Goal: Information Seeking & Learning: Compare options

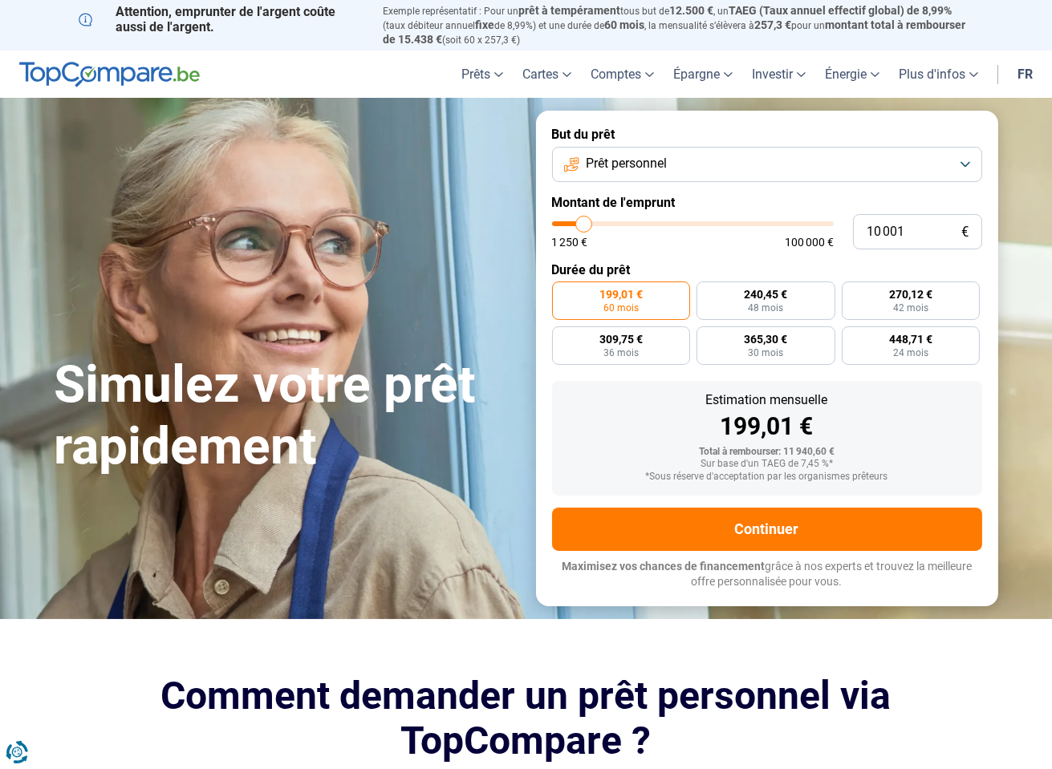
type input "9 500"
type input "9500"
type input "10 000"
type input "10000"
type input "10 500"
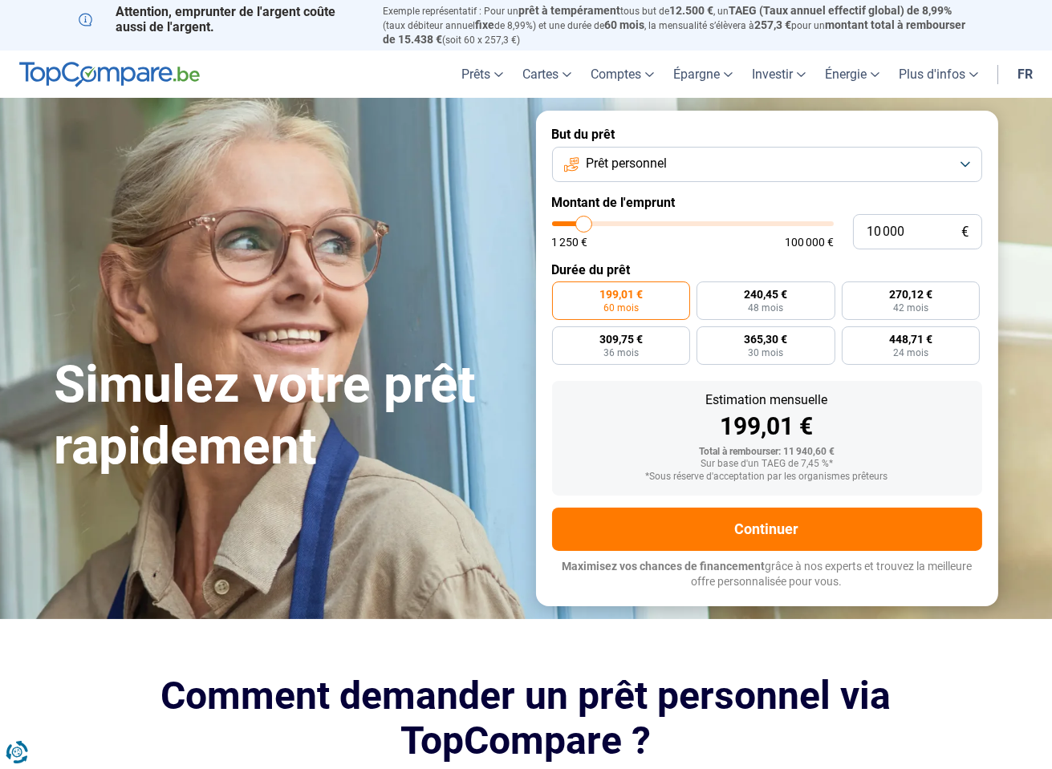
type input "10500"
type input "11 500"
type input "11500"
type input "12 750"
type input "12750"
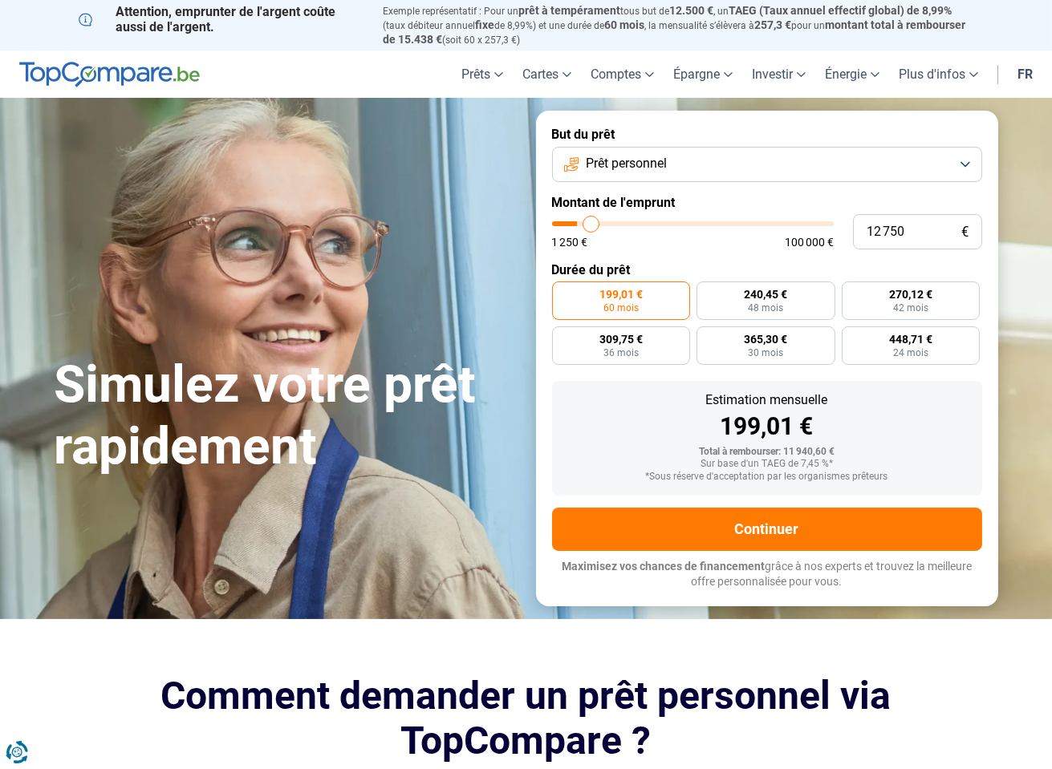
type input "13 500"
type input "13500"
type input "14 000"
type input "14000"
type input "14 250"
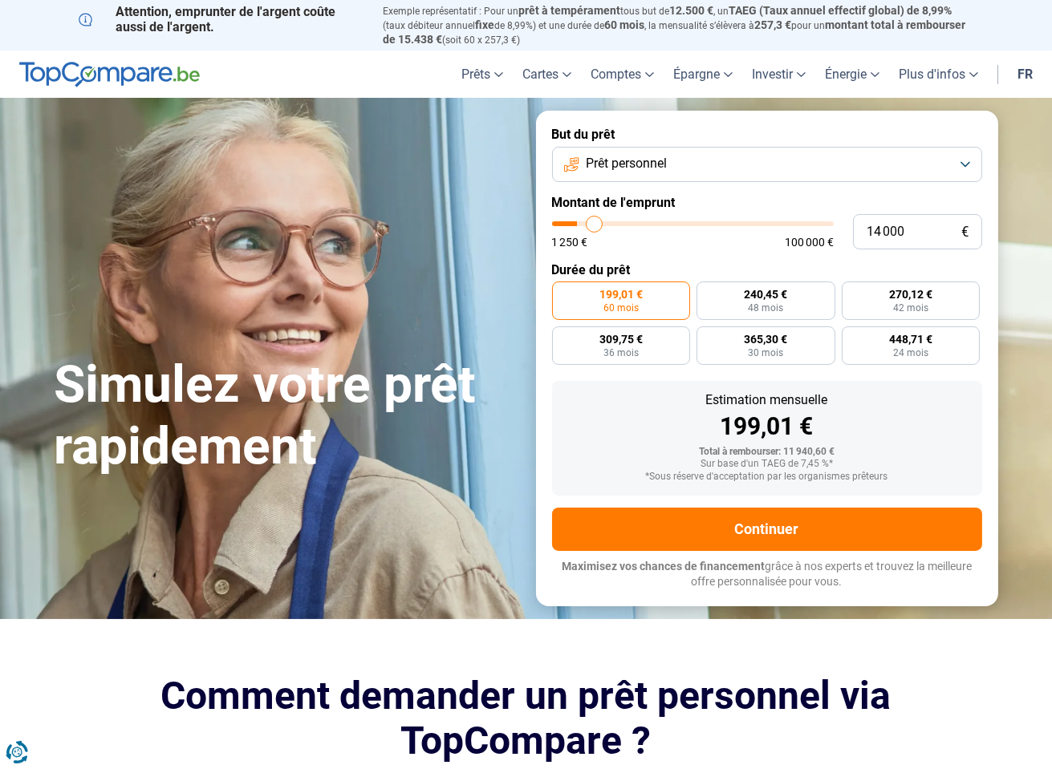
type input "14250"
type input "14 750"
type input "14750"
type input "15 750"
type input "15750"
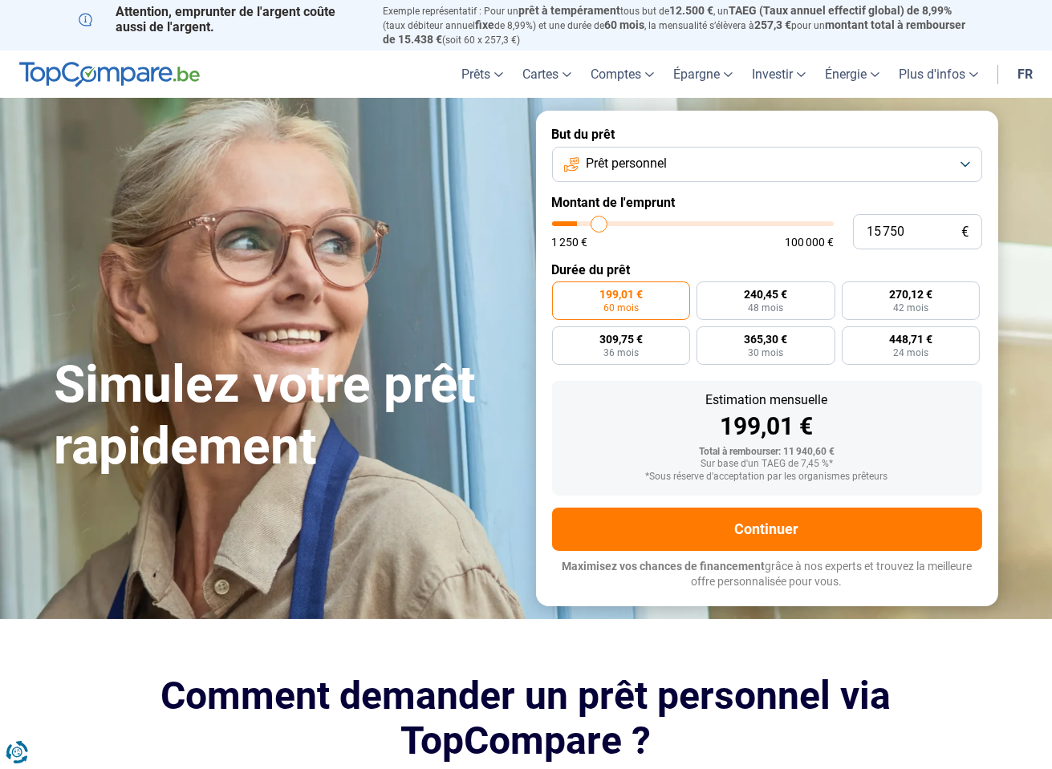
type input "16 250"
type input "16250"
type input "17 250"
type input "17250"
type input "18 000"
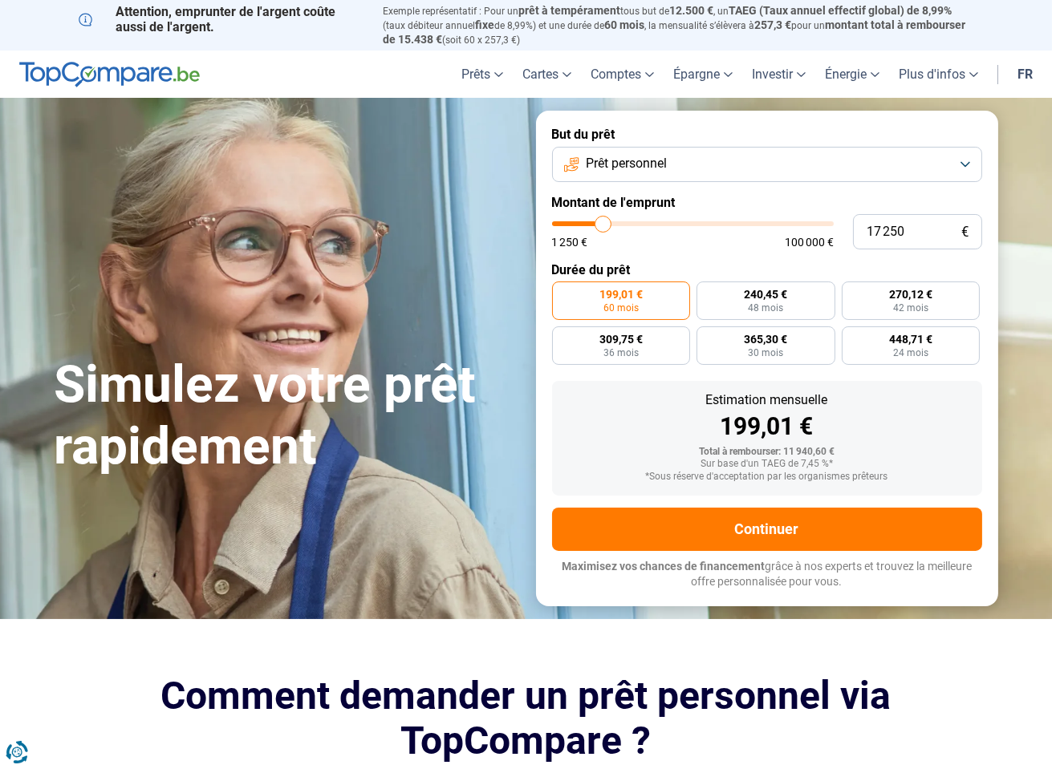
type input "18000"
type input "18 250"
type input "18250"
type input "18 500"
type input "18500"
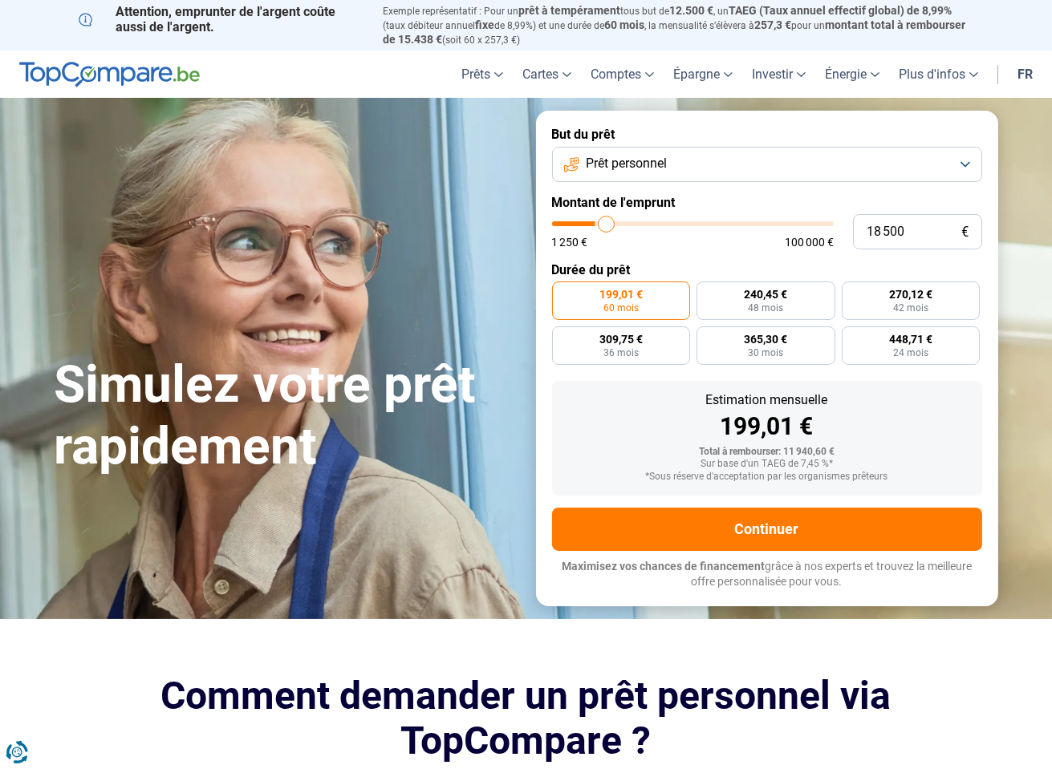
type input "18 750"
type input "18750"
type input "19 000"
type input "19000"
type input "19 250"
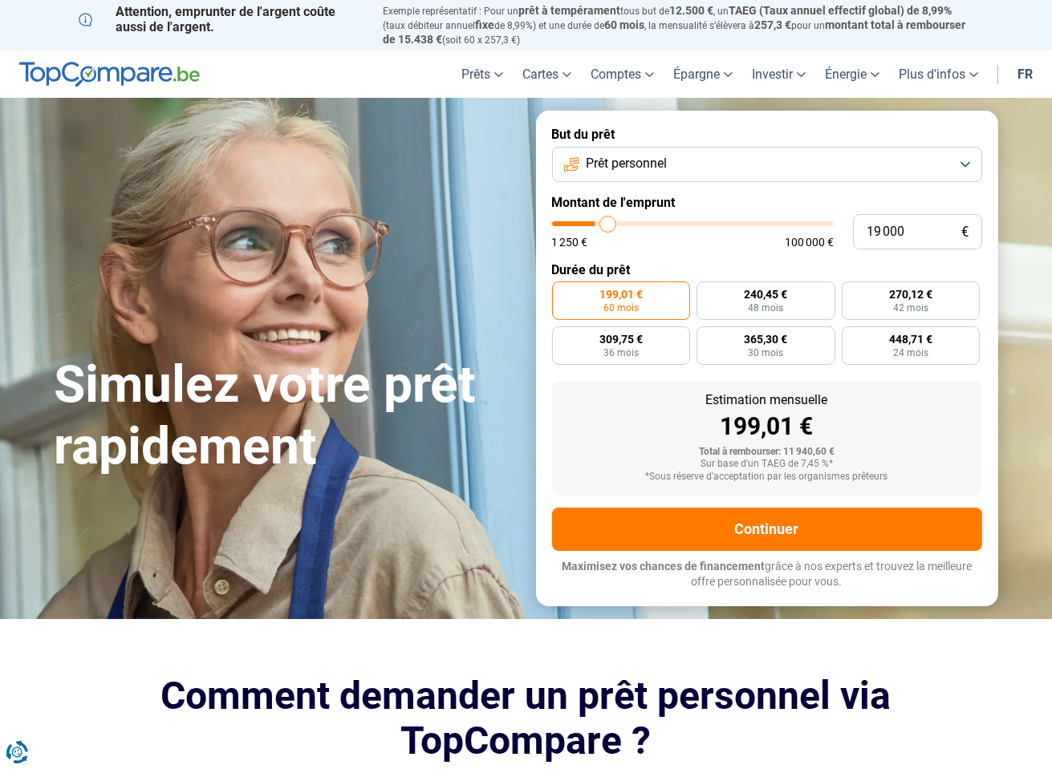
type input "19250"
type input "19 500"
type input "19500"
type input "19 750"
type input "19750"
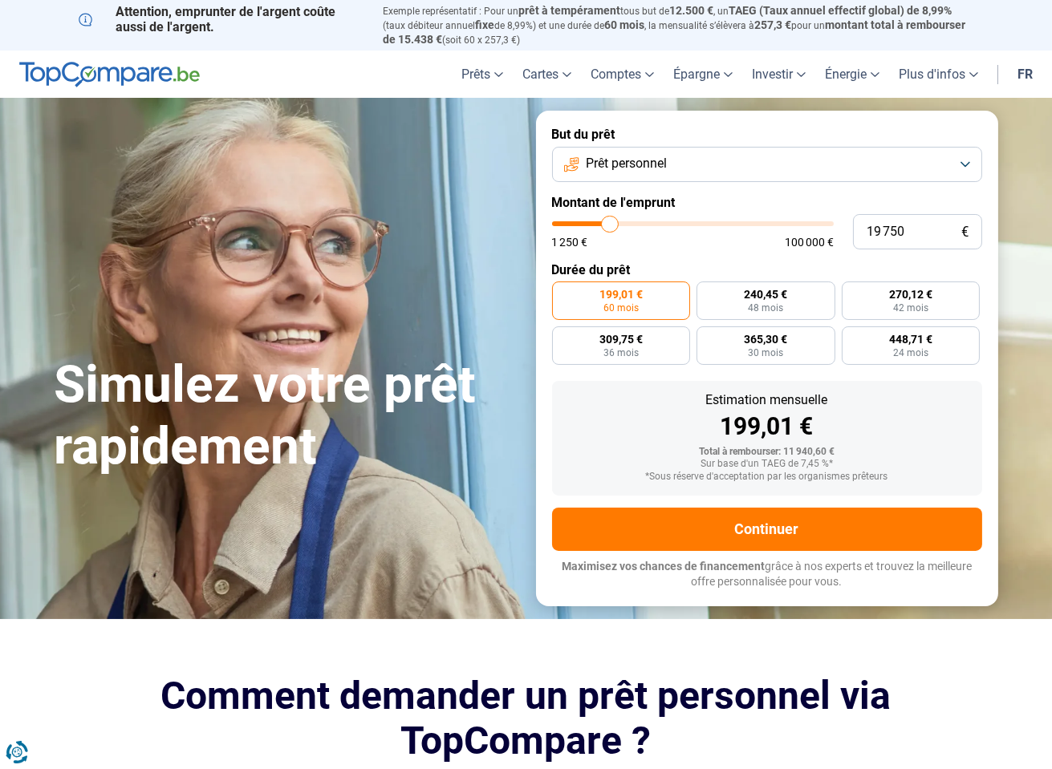
type input "20 000"
type input "20000"
type input "20 500"
type input "20500"
type input "21 000"
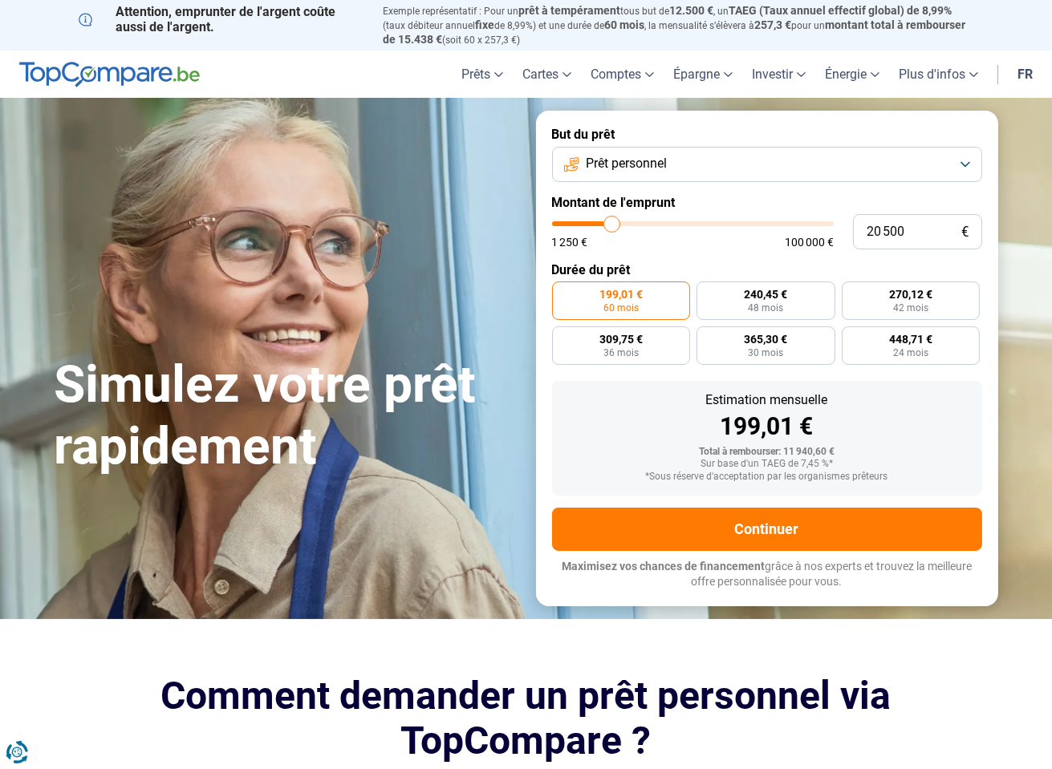
type input "21000"
type input "20 750"
type input "20750"
type input "20 500"
drag, startPoint x: 582, startPoint y: 220, endPoint x: 611, endPoint y: 220, distance: 29.7
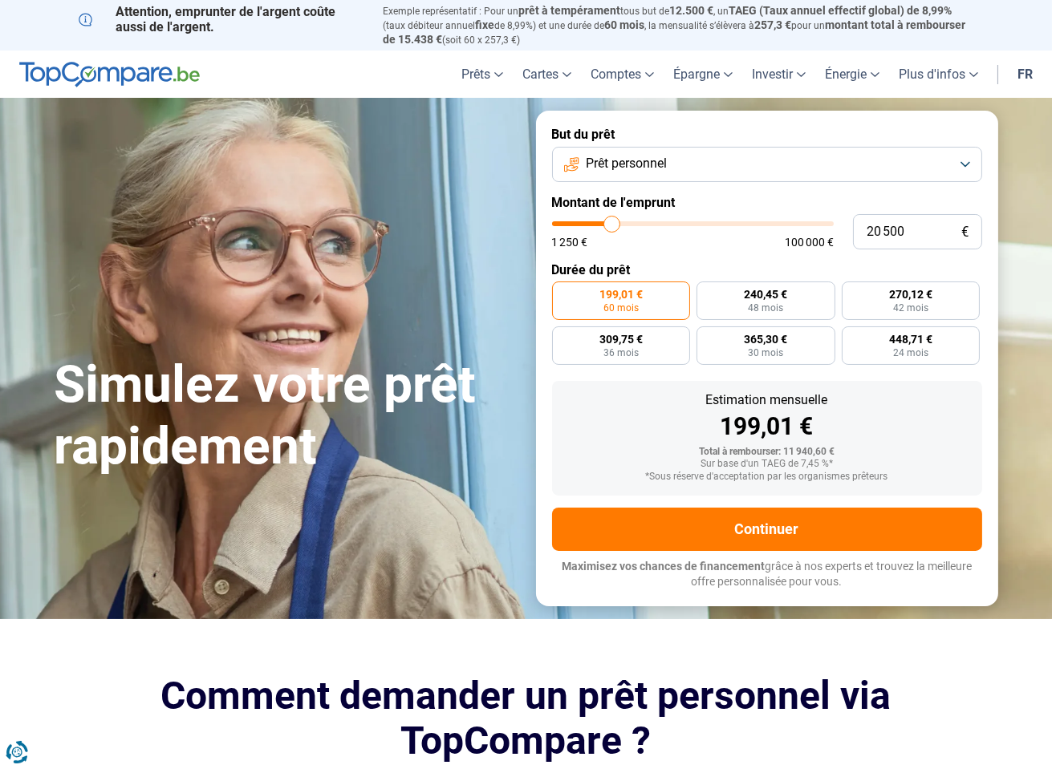
type input "20500"
click at [611, 221] on input "range" at bounding box center [693, 223] width 282 height 5
radio input "false"
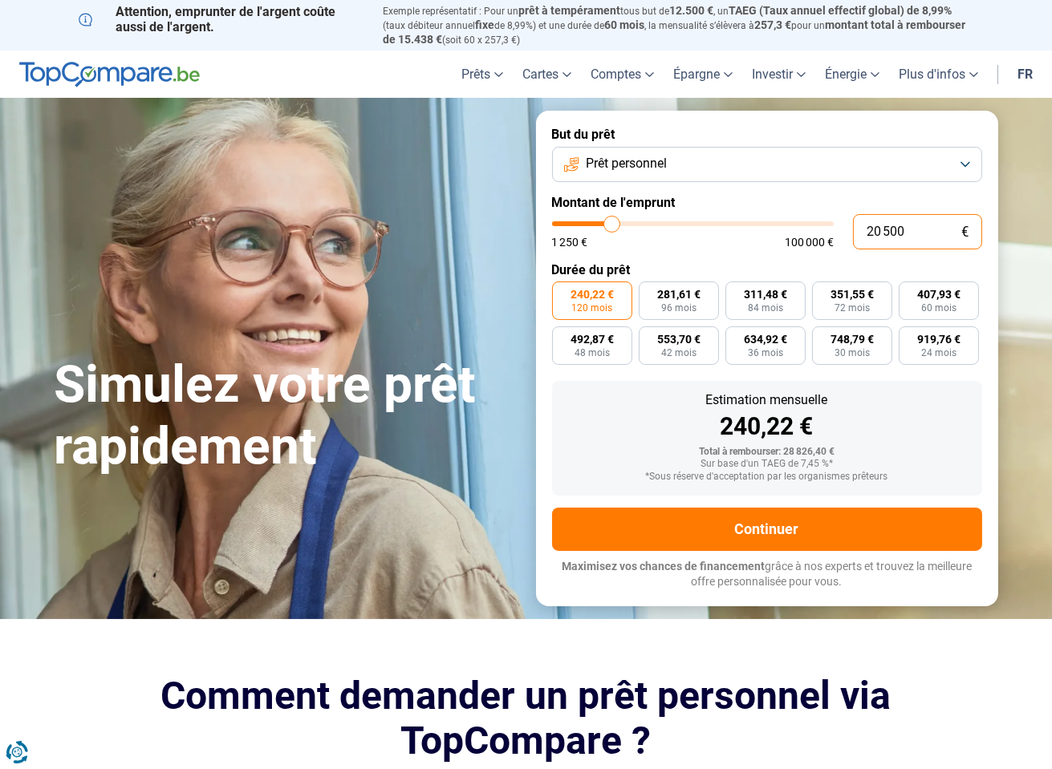
drag, startPoint x: 889, startPoint y: 231, endPoint x: 880, endPoint y: 229, distance: 9.0
click at [880, 229] on input "20 500" at bounding box center [917, 231] width 129 height 35
type input "20 000"
type input "20000"
radio input "true"
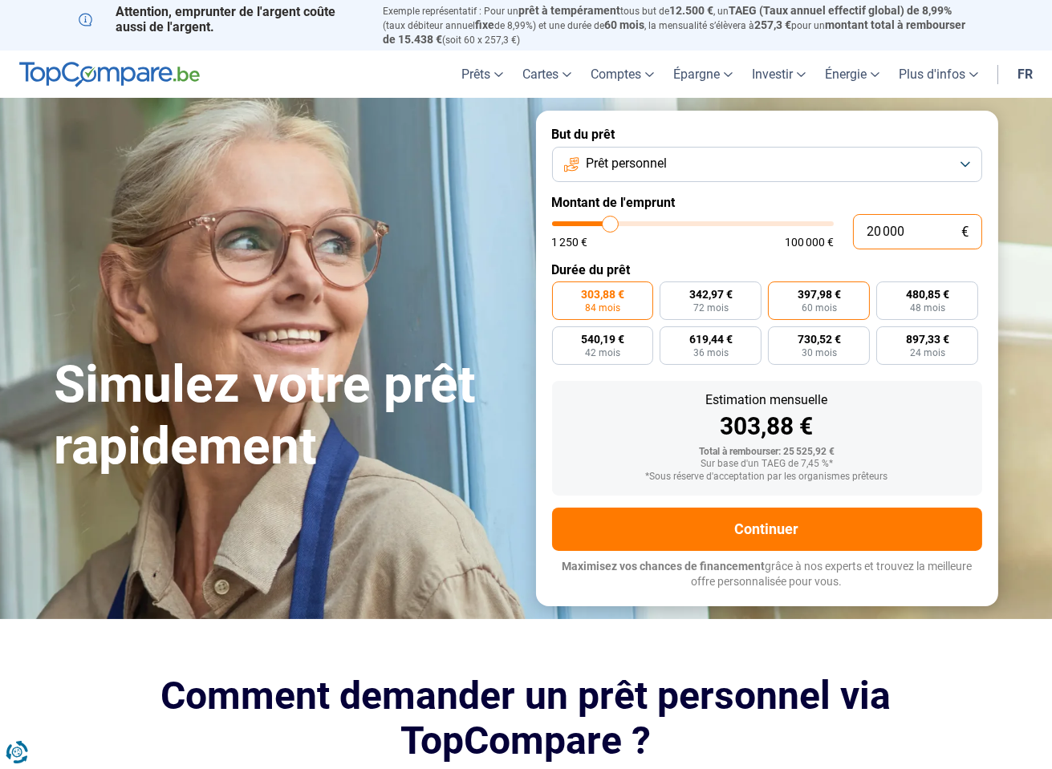
type input "20 000"
click at [826, 296] on span "397,98 €" at bounding box center [818, 294] width 43 height 11
click at [778, 292] on input "397,98 € 60 mois" at bounding box center [773, 287] width 10 height 10
radio input "true"
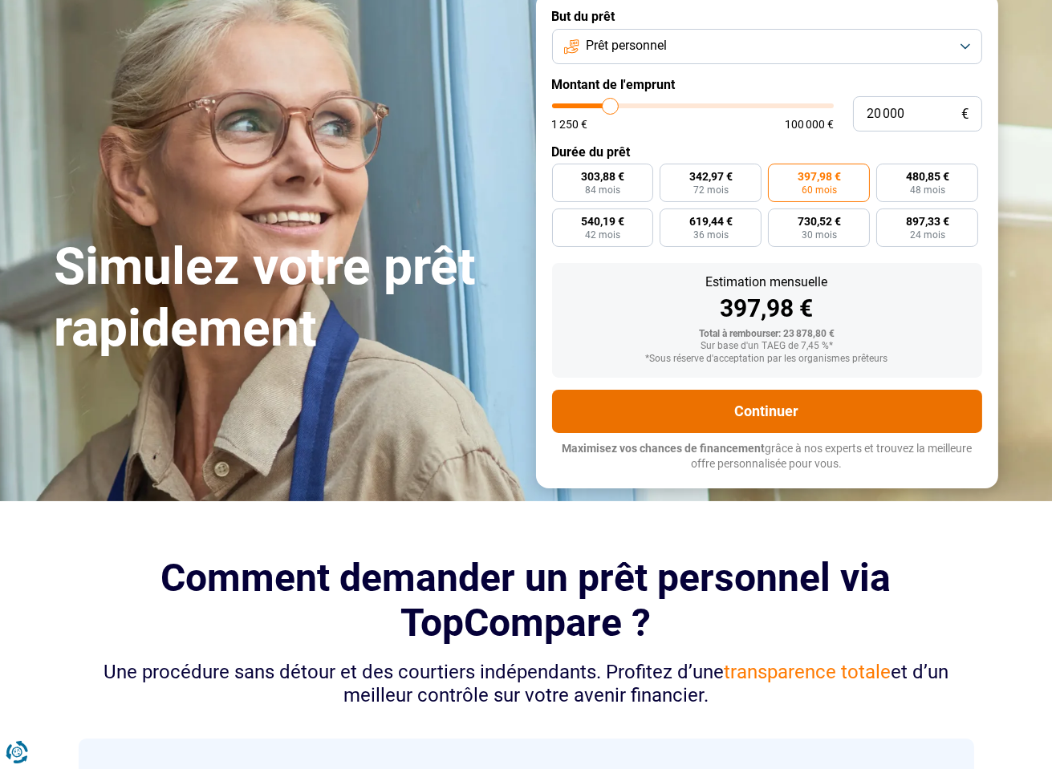
scroll to position [133, 0]
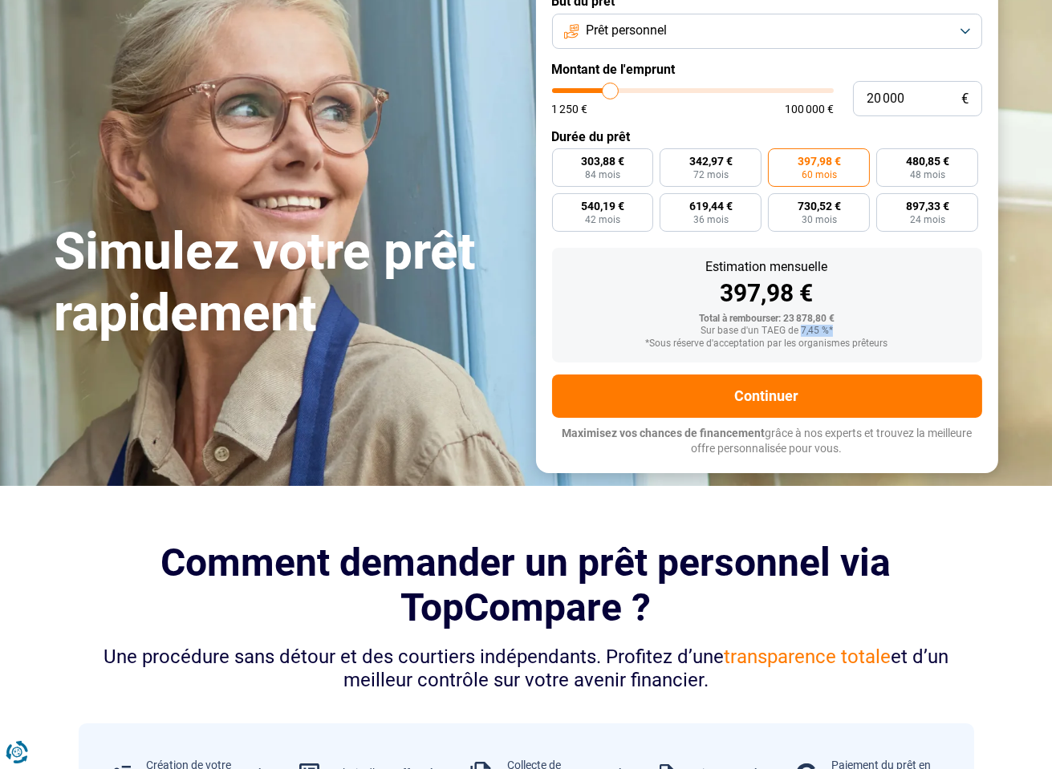
drag, startPoint x: 799, startPoint y: 328, endPoint x: 833, endPoint y: 327, distance: 34.5
click at [833, 327] on div "Sur base d'un TAEG de 7,45 %*" at bounding box center [767, 331] width 404 height 11
type input "19 750"
type input "19750"
type input "19 250"
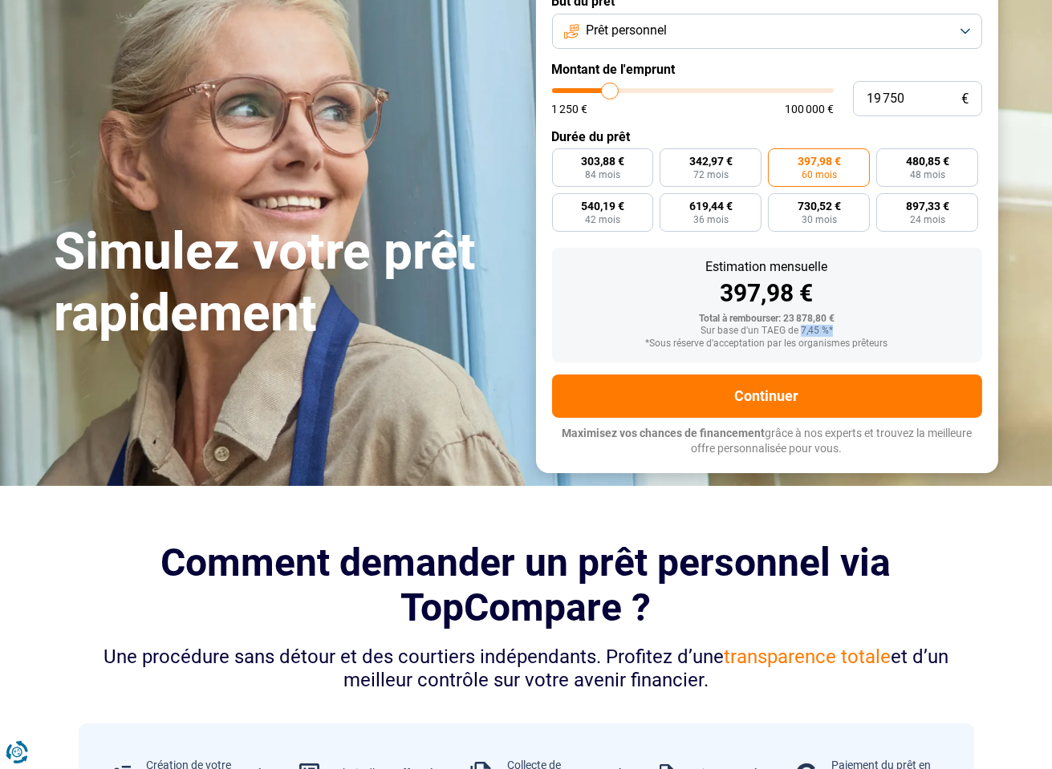
type input "19250"
type input "18 750"
type input "18750"
type input "18 500"
type input "18500"
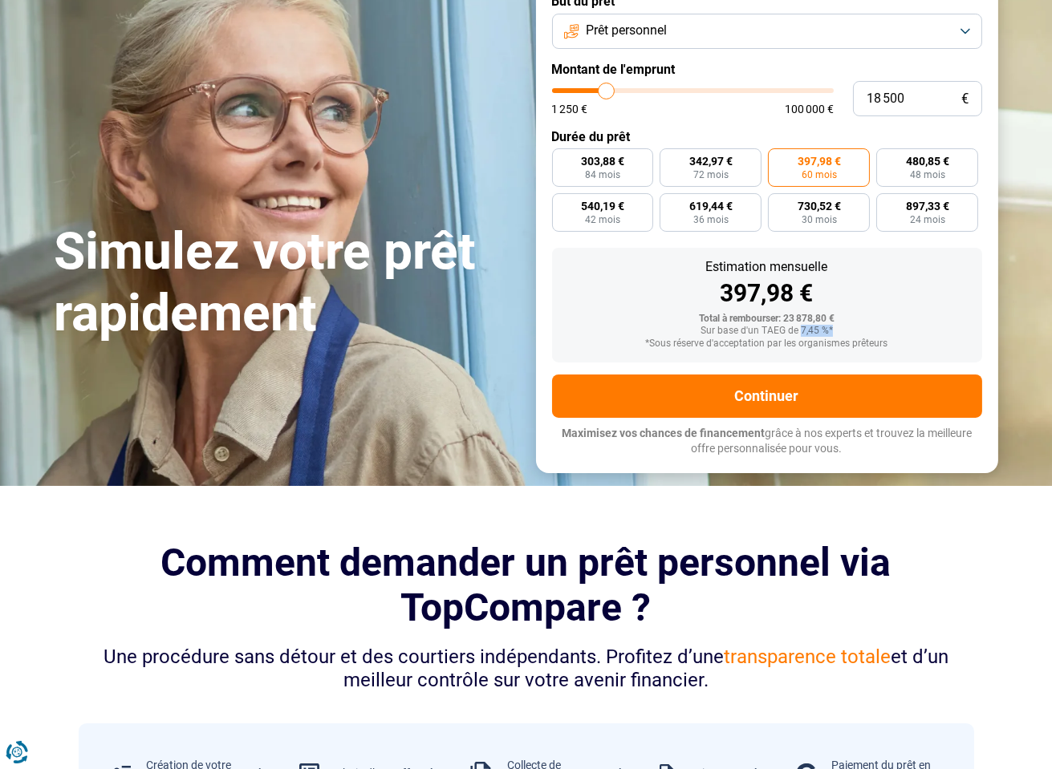
type input "18 250"
type input "18250"
type input "18 000"
type input "18000"
type input "17 750"
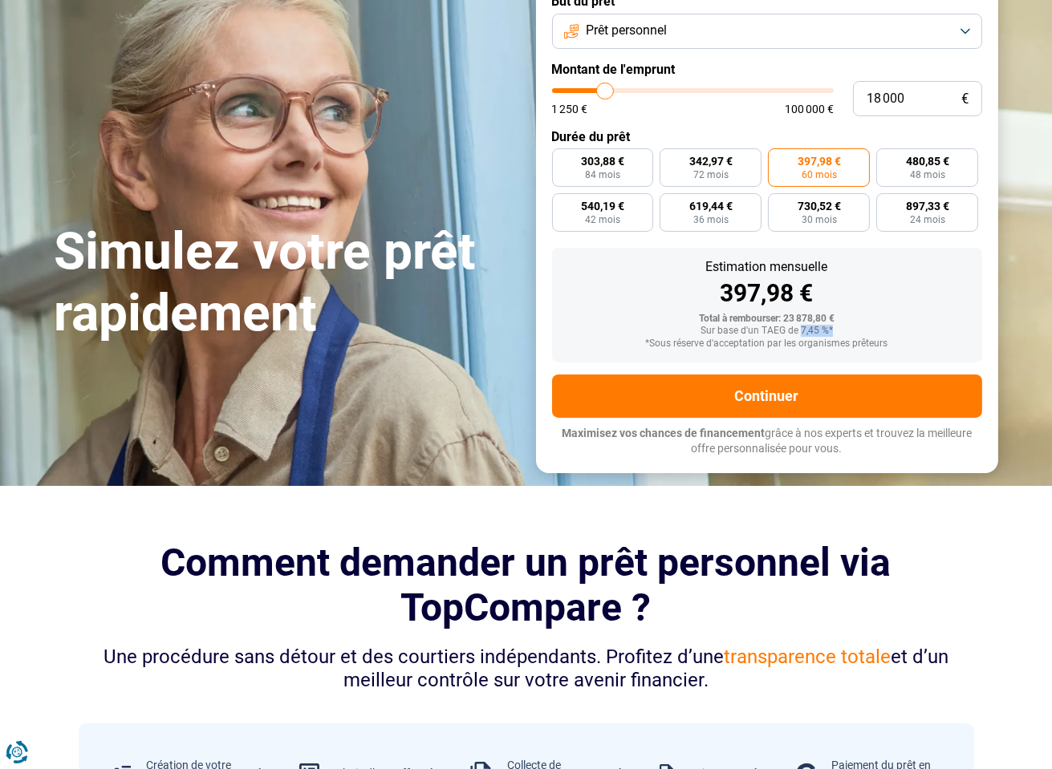
type input "17750"
type input "17 500"
type input "17500"
type input "17 000"
type input "17000"
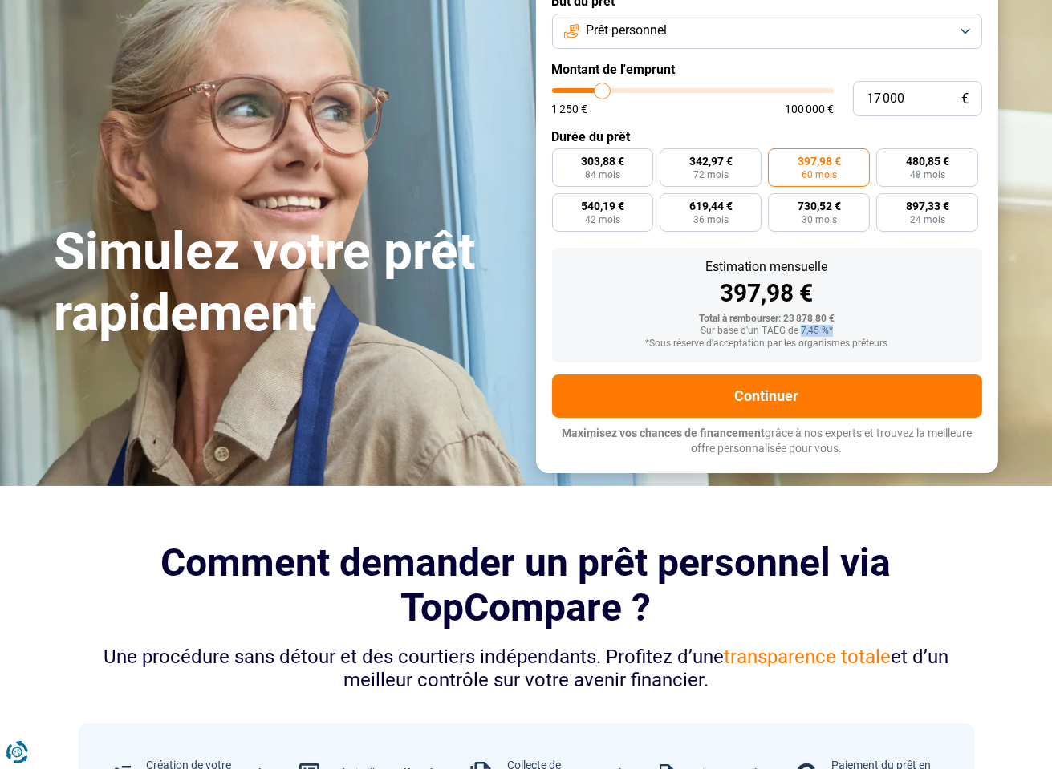
type input "16 500"
type input "16500"
type input "16 000"
type input "16000"
type input "15 500"
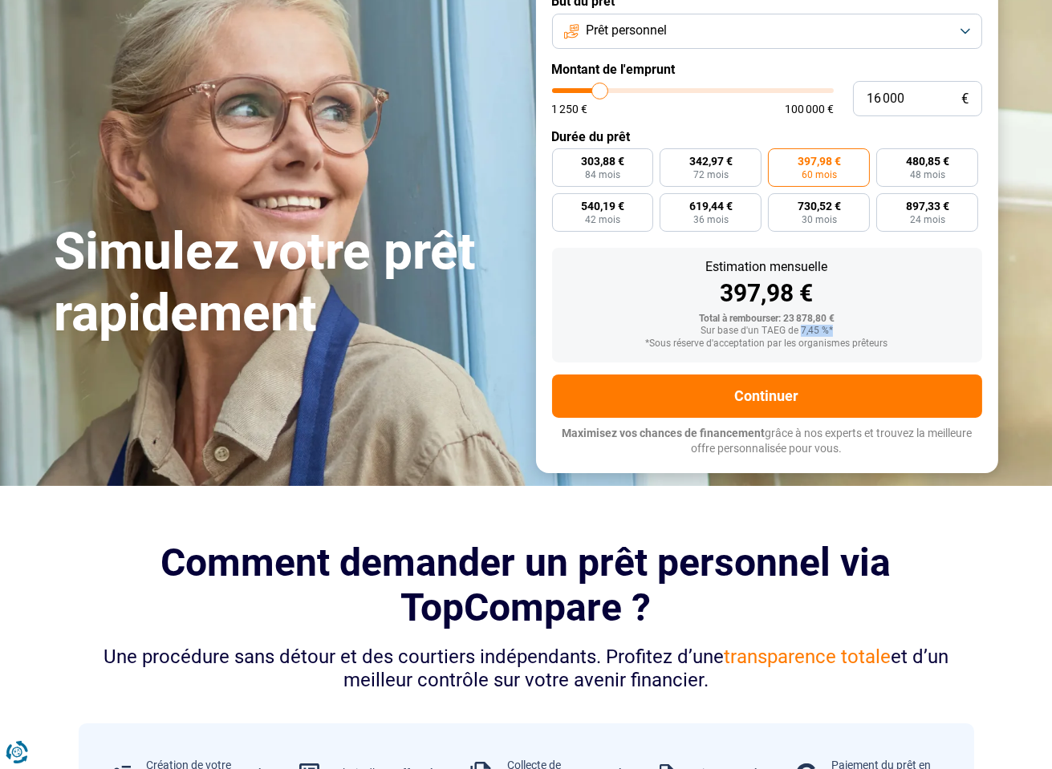
type input "15500"
type input "15 000"
drag, startPoint x: 610, startPoint y: 87, endPoint x: 597, endPoint y: 85, distance: 13.1
type input "15000"
click at [597, 88] on input "range" at bounding box center [693, 90] width 282 height 5
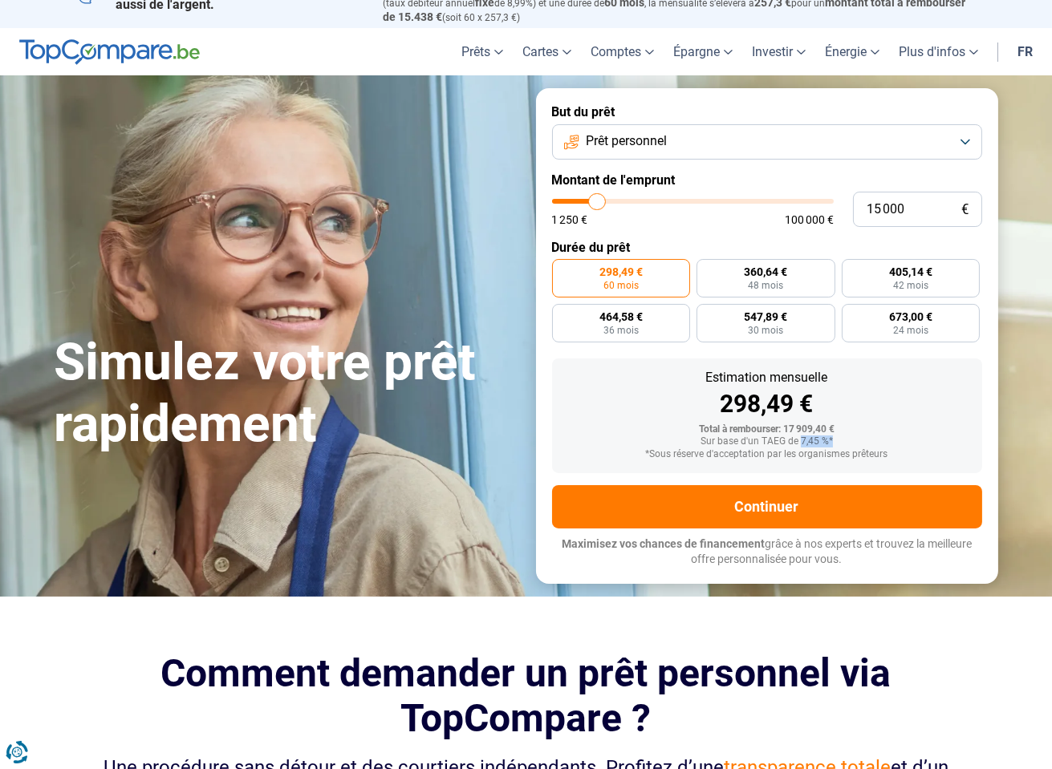
scroll to position [0, 0]
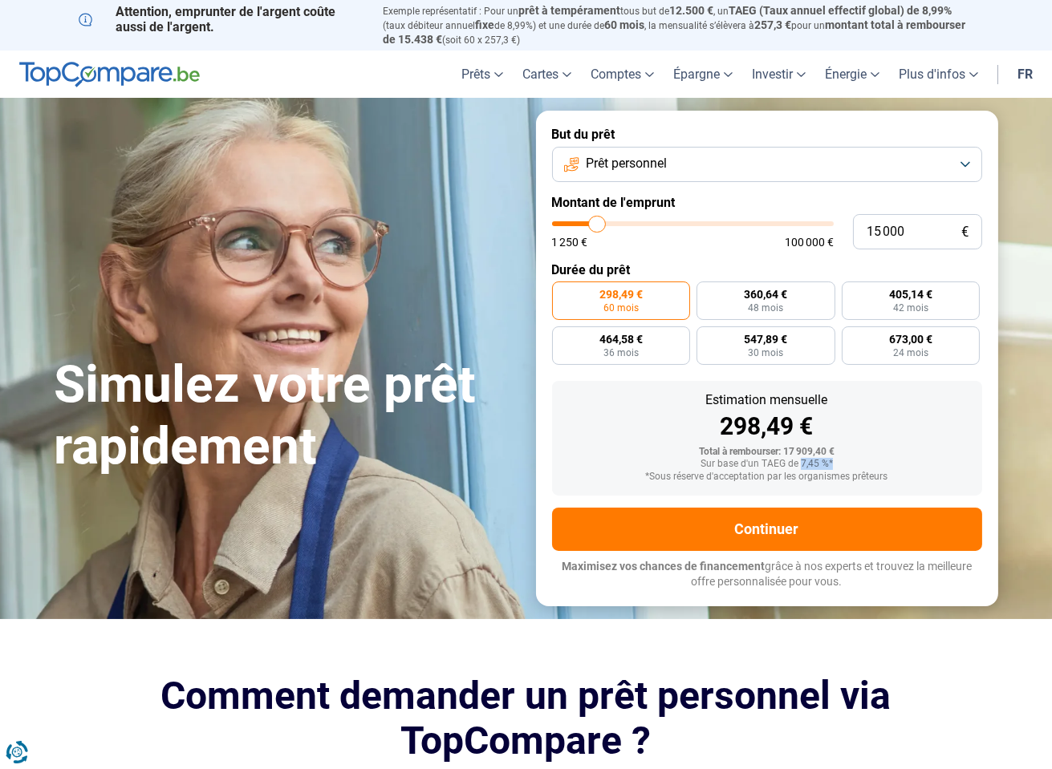
type input "15 500"
type input "15500"
type input "15 750"
type input "15750"
type input "16 250"
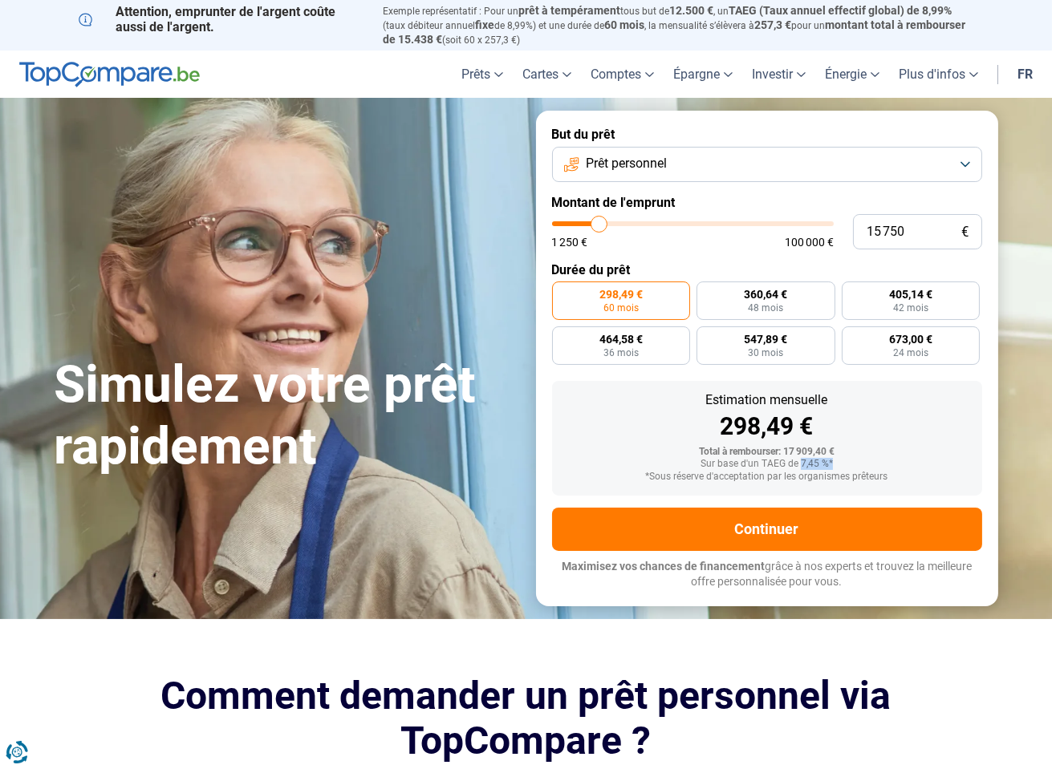
type input "16250"
type input "16 500"
type input "16500"
type input "16 750"
type input "16750"
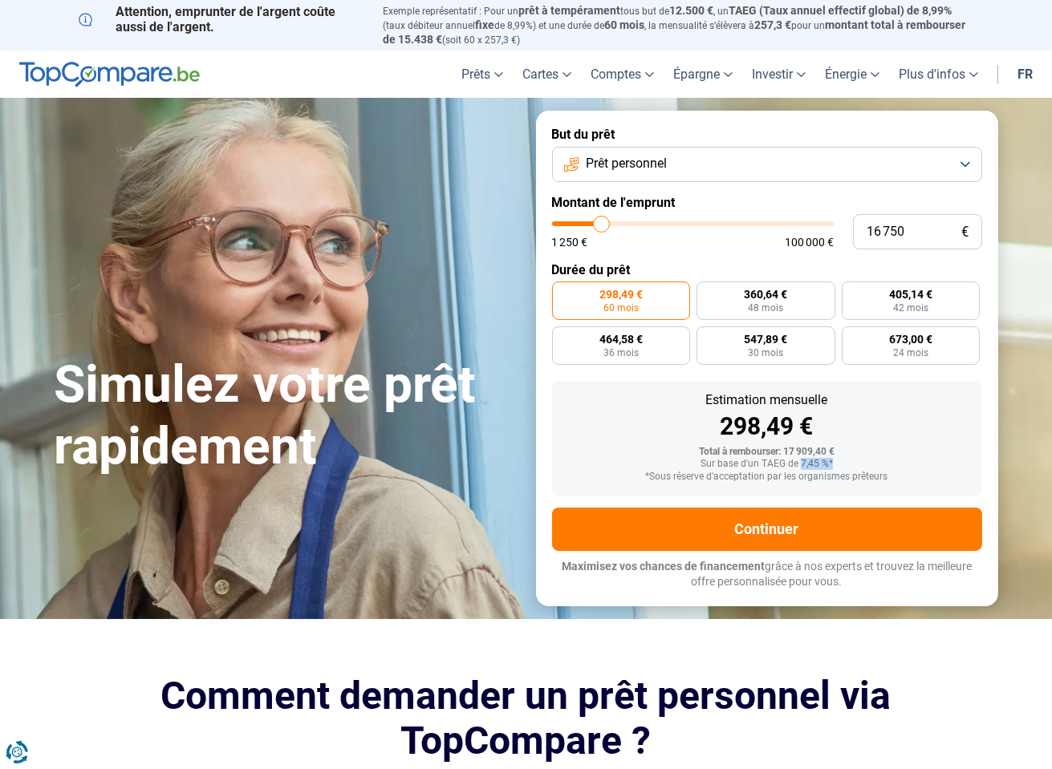
type input "17 000"
type input "17000"
type input "17 250"
type input "17250"
type input "17 500"
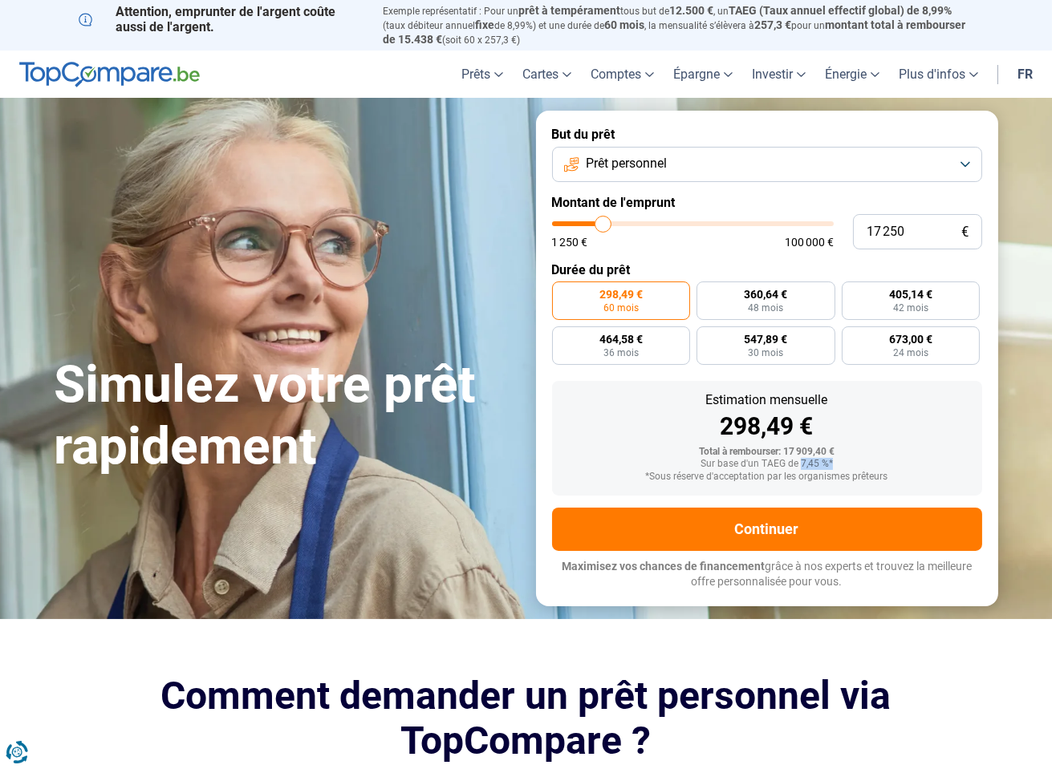
type input "17500"
type input "18 000"
type input "18000"
type input "18 500"
type input "18500"
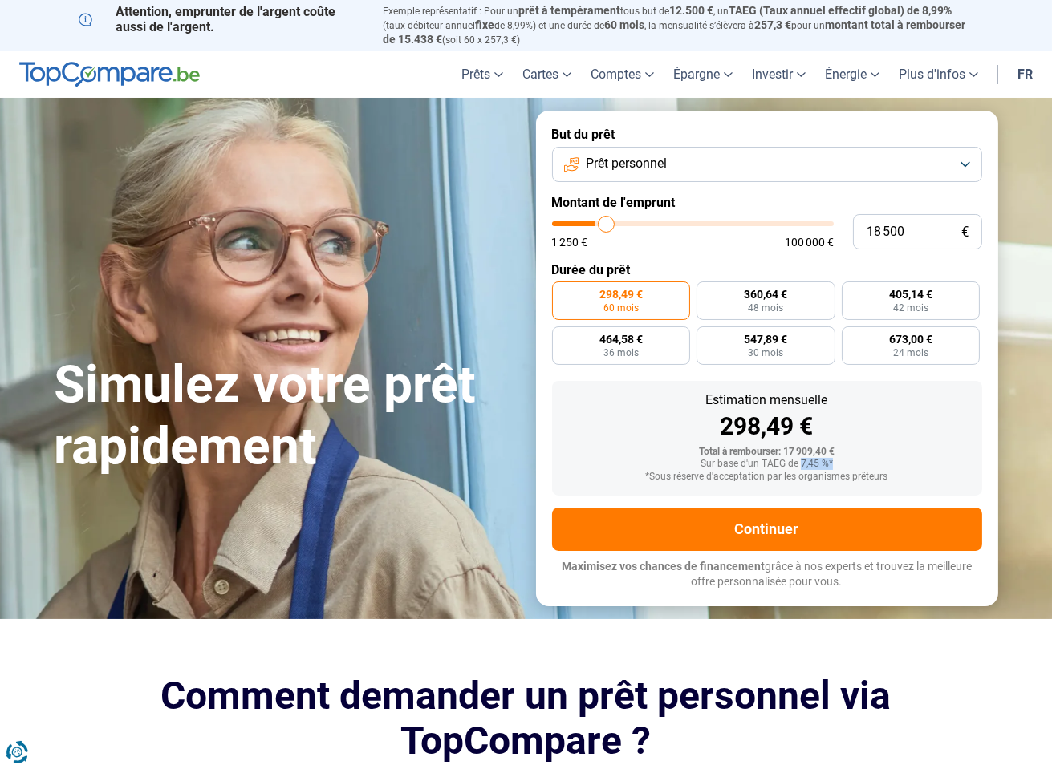
type input "18 750"
type input "18750"
type input "19 250"
type input "19250"
type input "19 750"
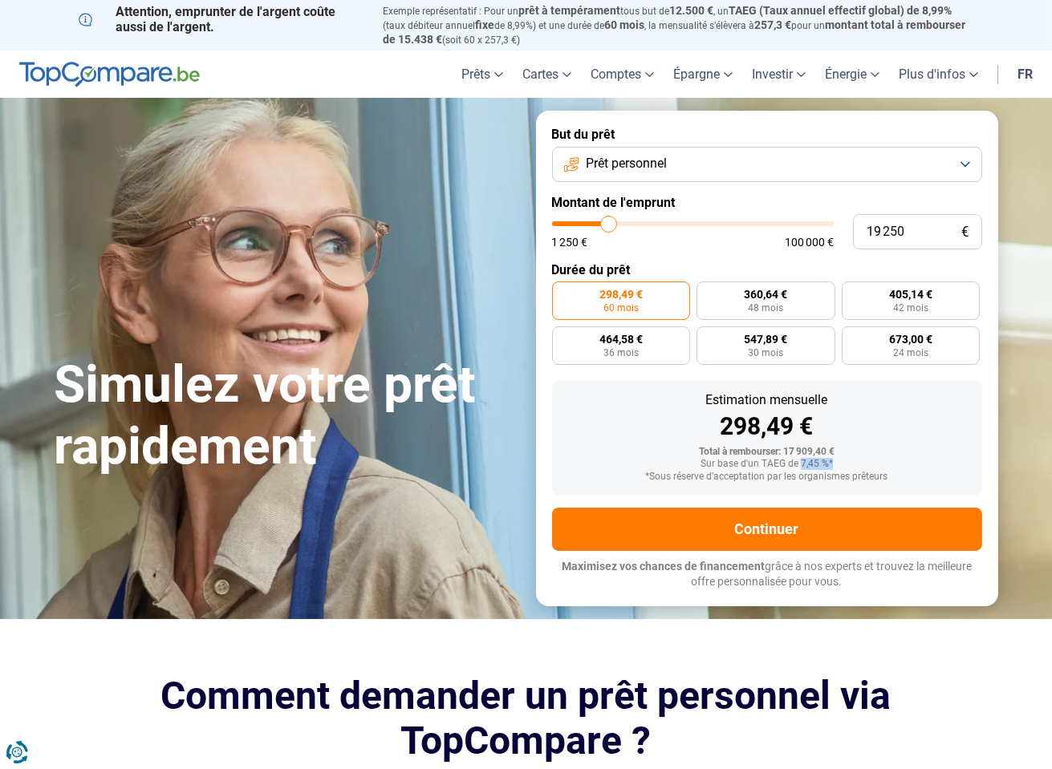
type input "19750"
type input "20 250"
type input "20250"
type input "20 500"
type input "20500"
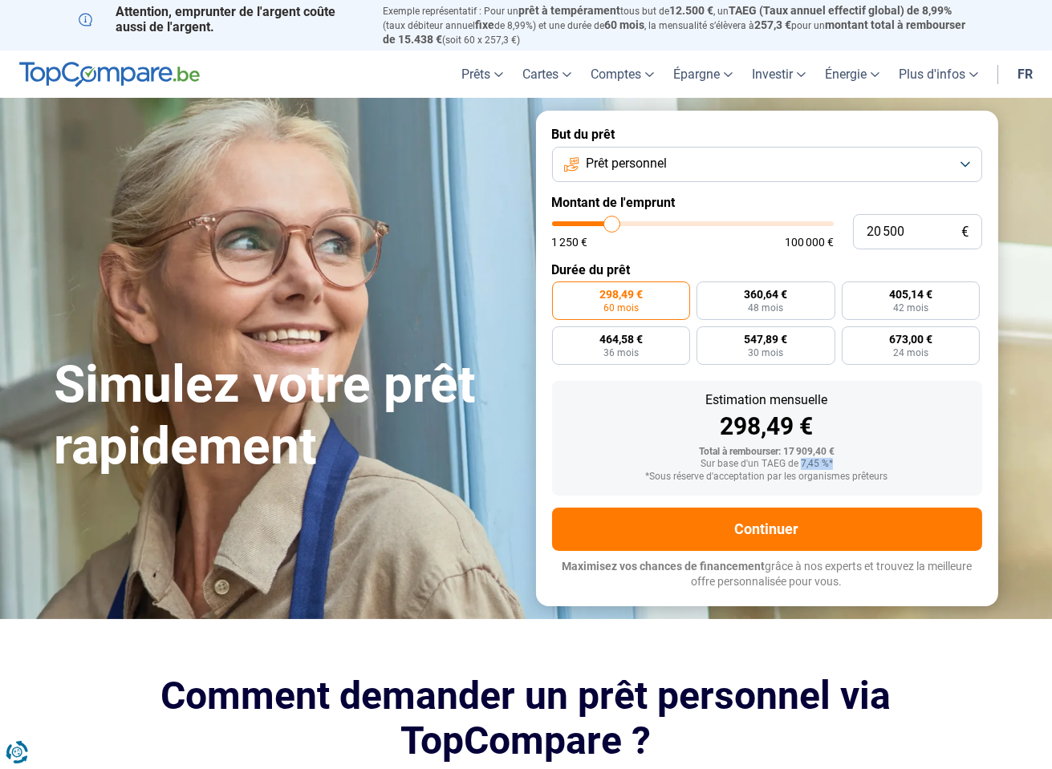
type input "20 250"
type input "20250"
type input "20 000"
type input "20000"
type input "19 750"
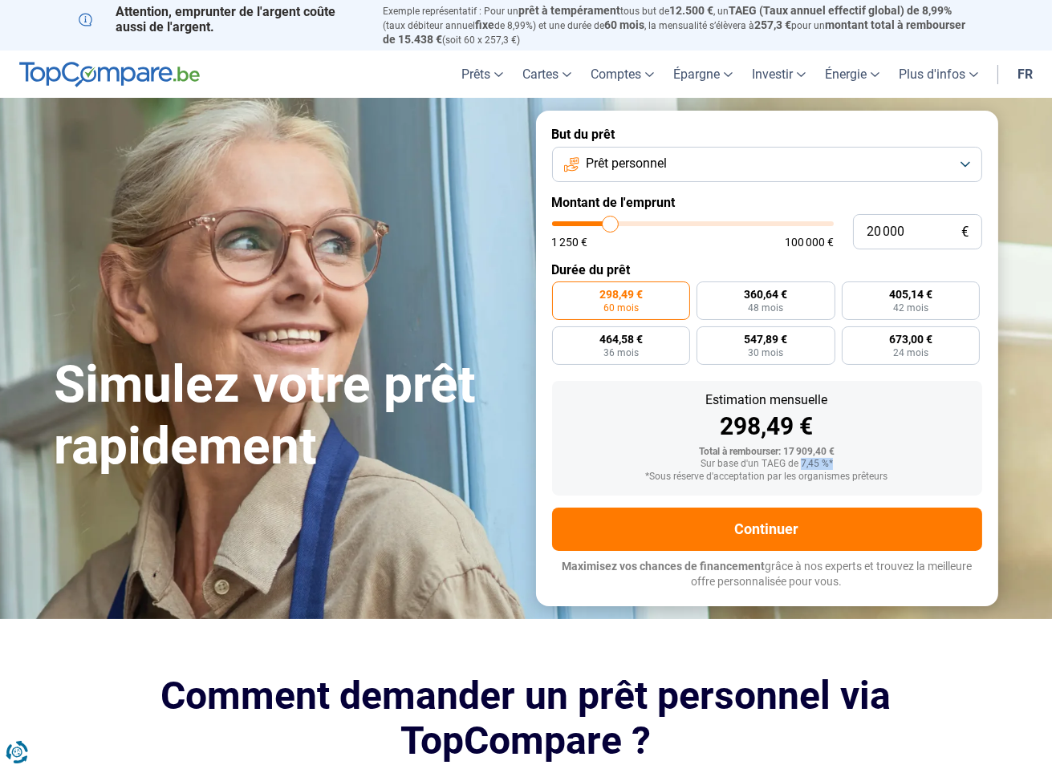
type input "19750"
type input "19 500"
type input "19500"
type input "19 250"
type input "19250"
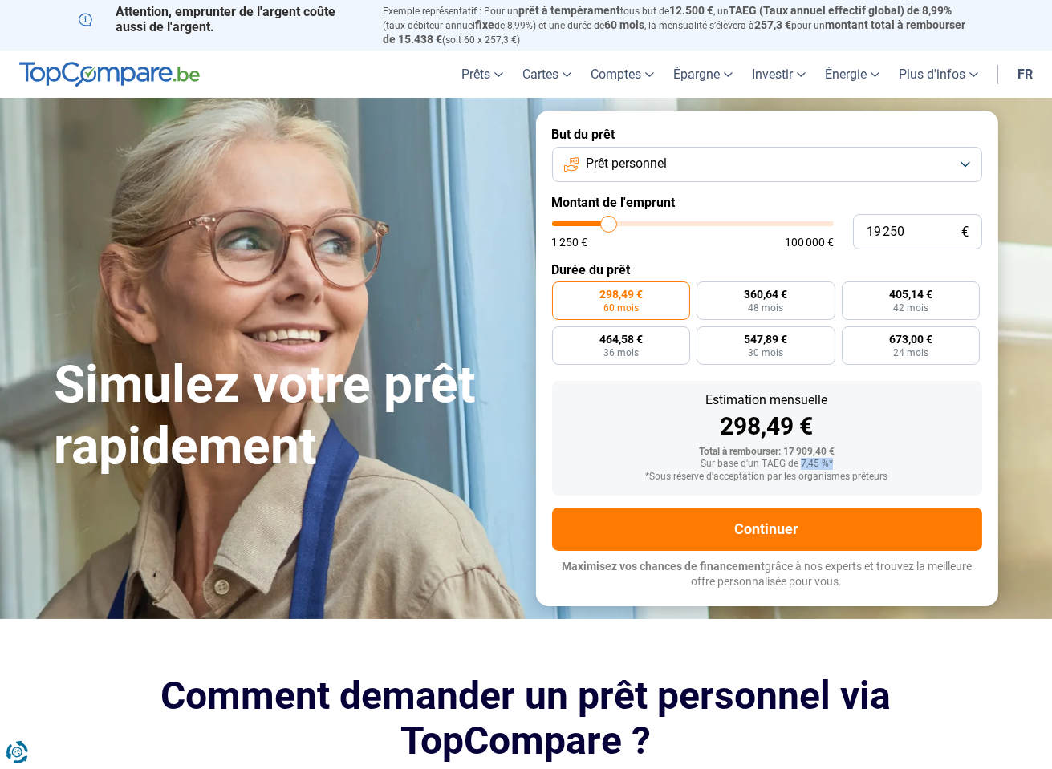
type input "19 000"
type input "19000"
type input "18 500"
type input "18500"
type input "18 750"
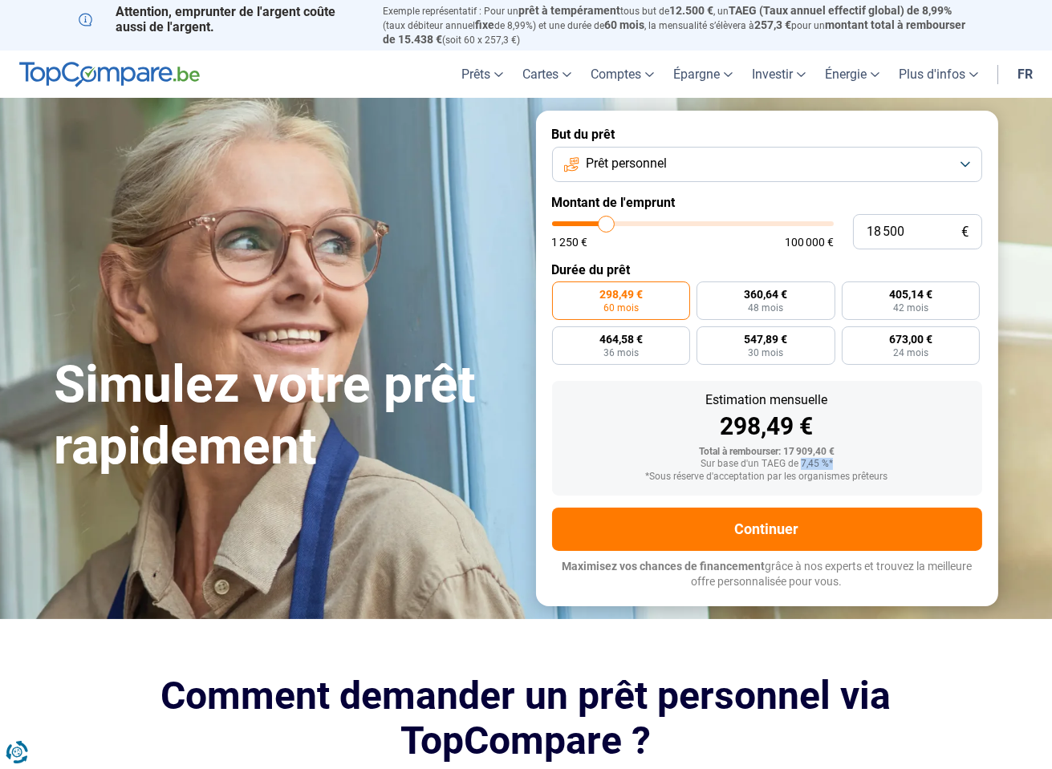
type input "18750"
type input "19 250"
type input "19250"
type input "19 750"
type input "19750"
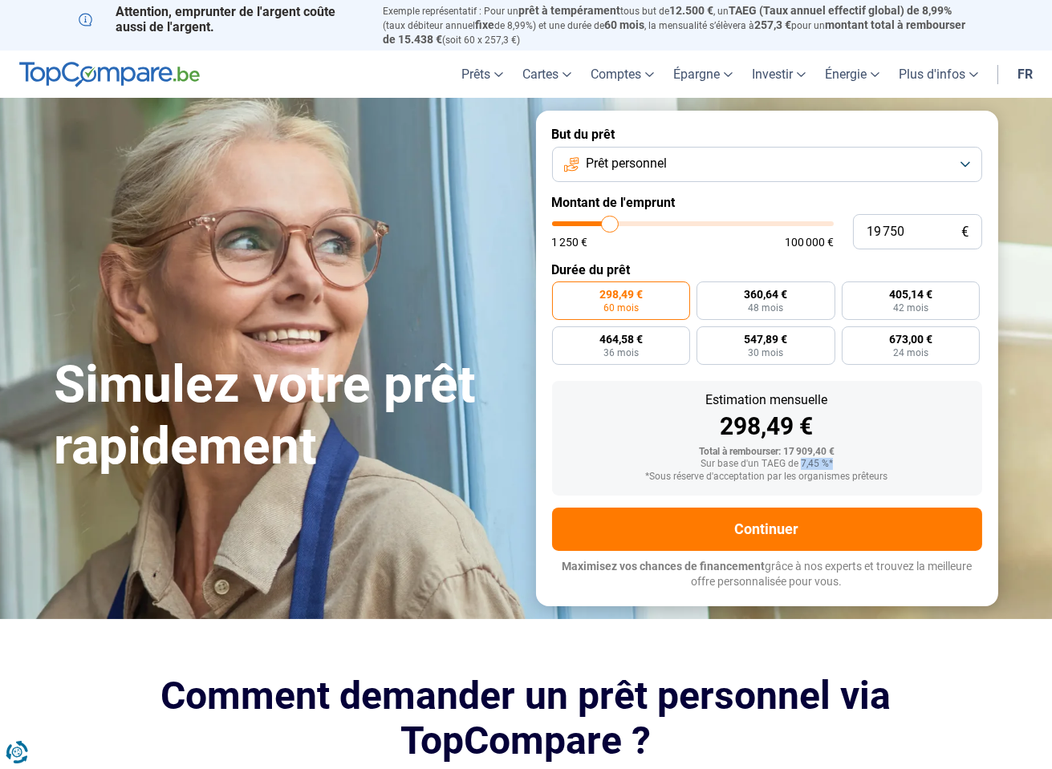
type input "19 500"
type input "19500"
type input "19 250"
type input "19250"
type input "19 000"
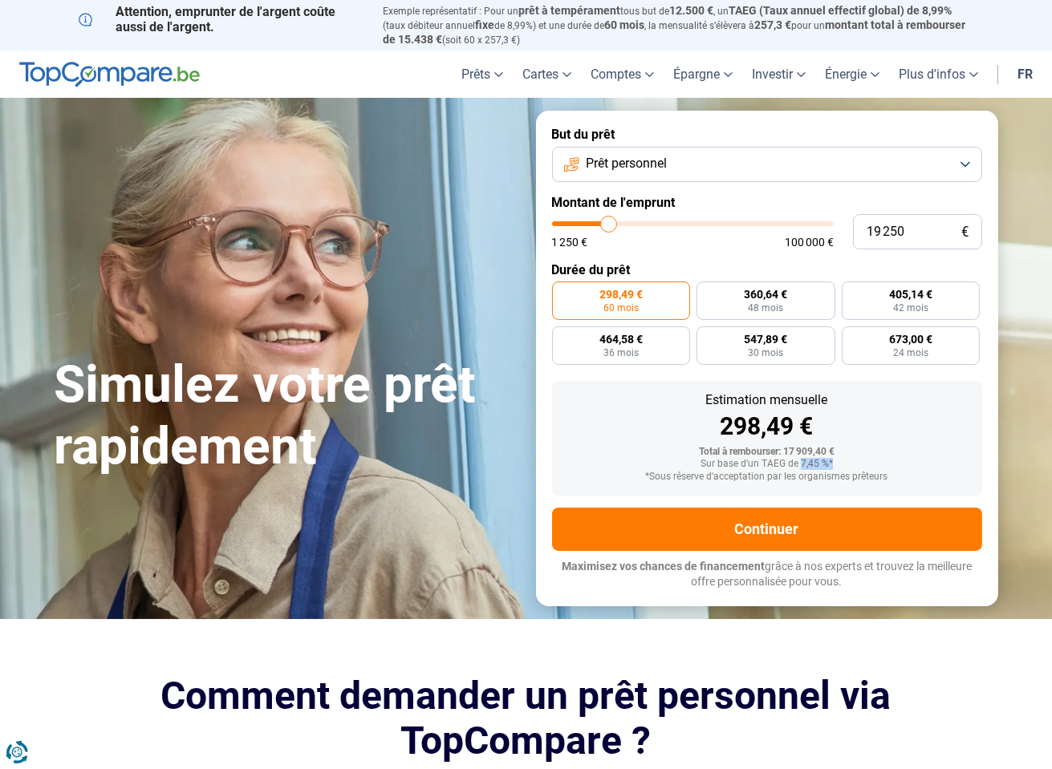
type input "19000"
type input "18 500"
type input "18500"
type input "18 750"
type input "18750"
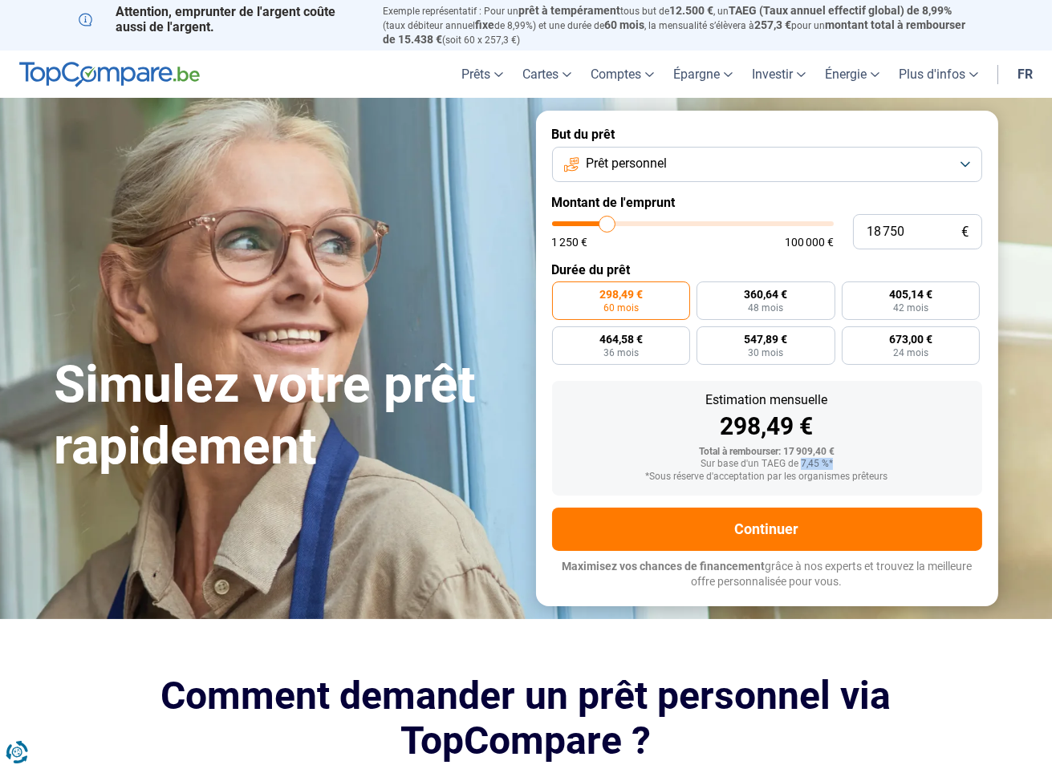
type input "19 250"
drag, startPoint x: 597, startPoint y: 225, endPoint x: 609, endPoint y: 227, distance: 12.1
type input "19250"
click at [609, 226] on input "range" at bounding box center [693, 223] width 282 height 5
radio input "false"
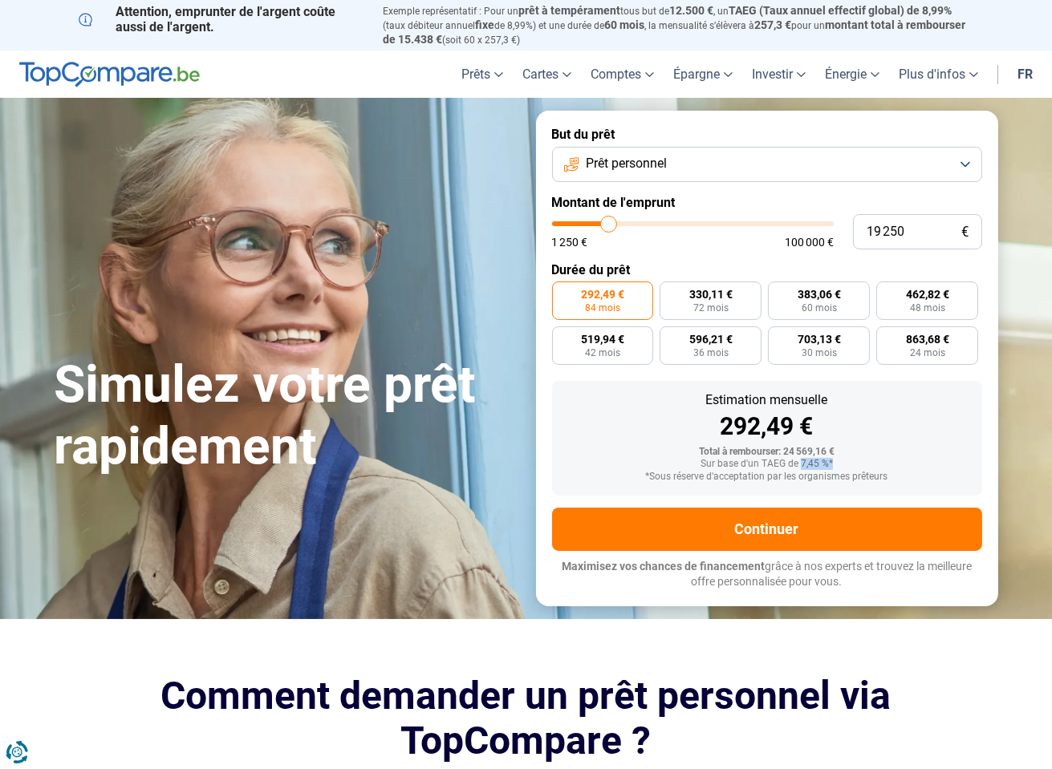
click at [617, 224] on input "range" at bounding box center [693, 223] width 282 height 5
type input "24 000"
type input "24000"
click at [621, 222] on input "range" at bounding box center [693, 223] width 282 height 5
radio input "false"
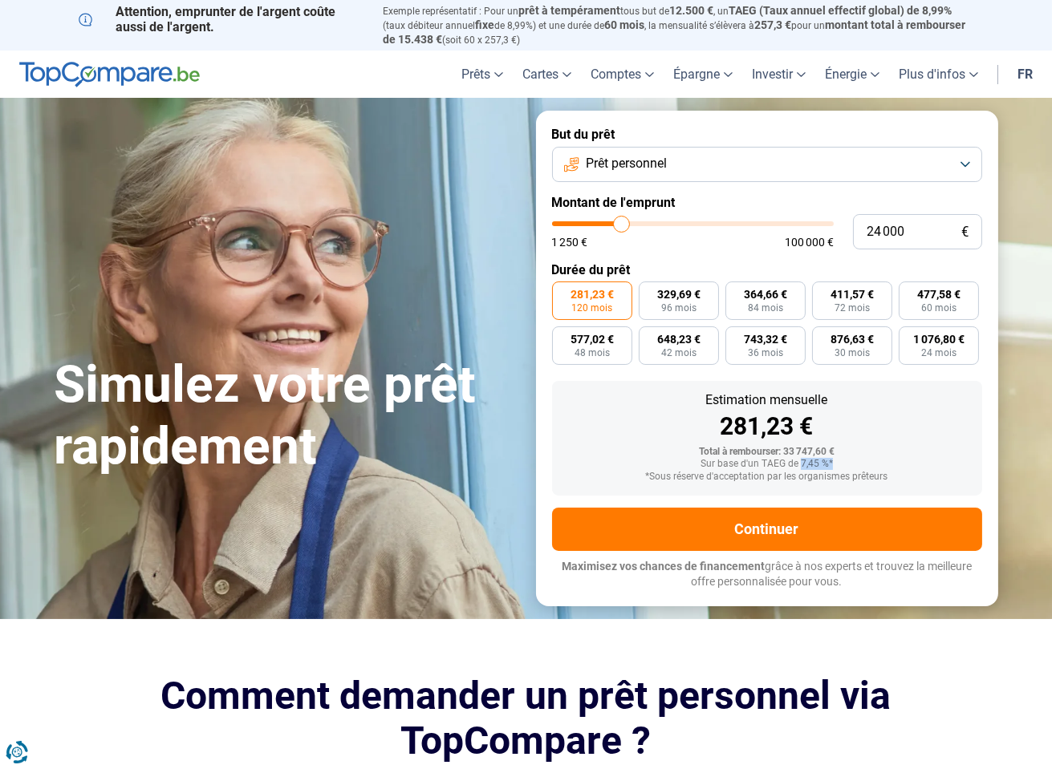
type input "21 500"
type input "21500"
type input "21 000"
type input "21000"
type input "20 500"
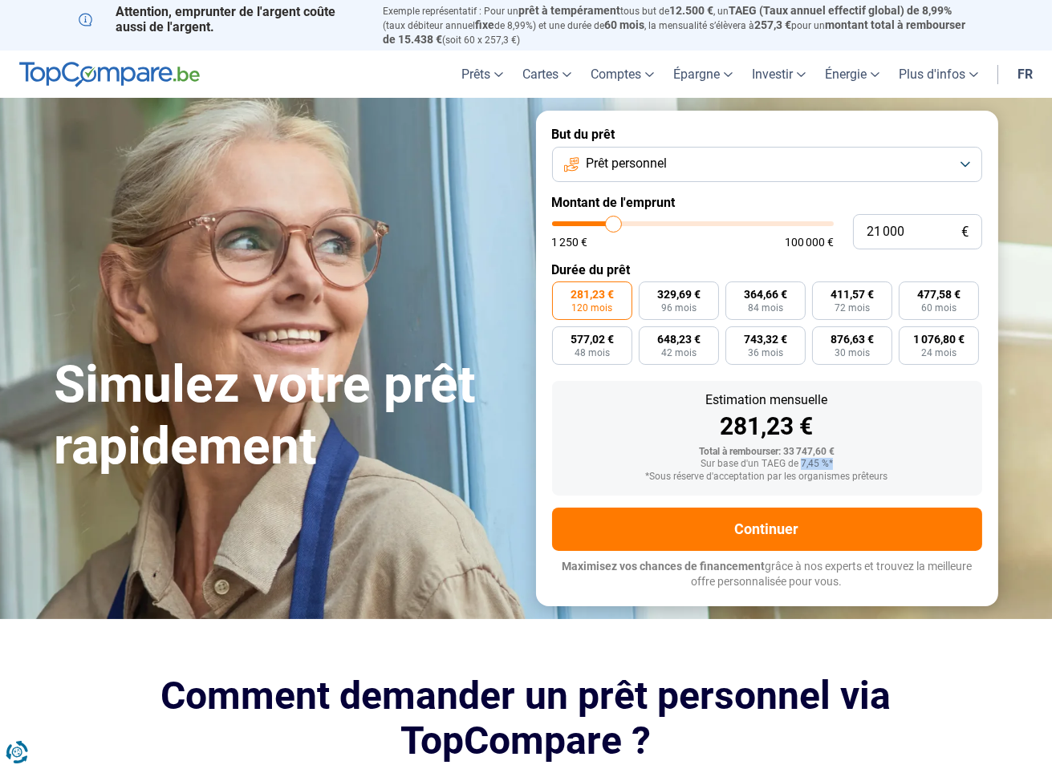
type input "20500"
type input "20 250"
type input "20250"
type input "20 000"
type input "20000"
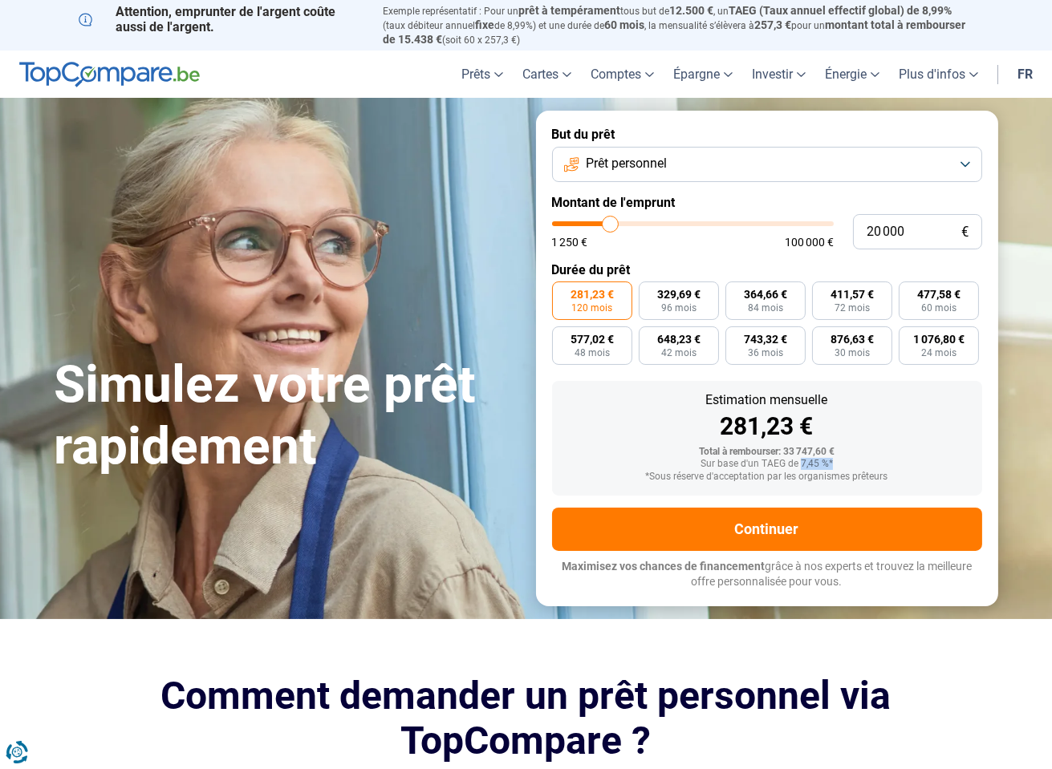
type input "19 750"
type input "19750"
type input "19 500"
type input "19500"
type input "19 750"
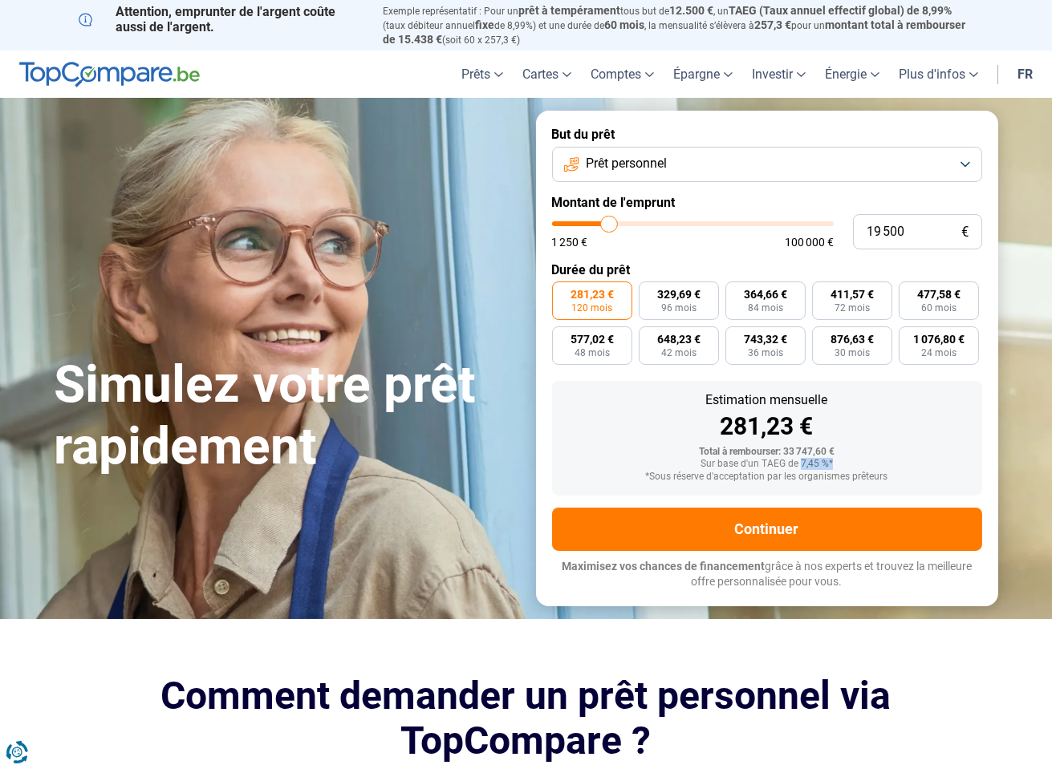
type input "19750"
type input "20 250"
type input "20250"
click at [610, 221] on input "range" at bounding box center [693, 223] width 282 height 5
drag, startPoint x: 881, startPoint y: 229, endPoint x: 914, endPoint y: 225, distance: 33.9
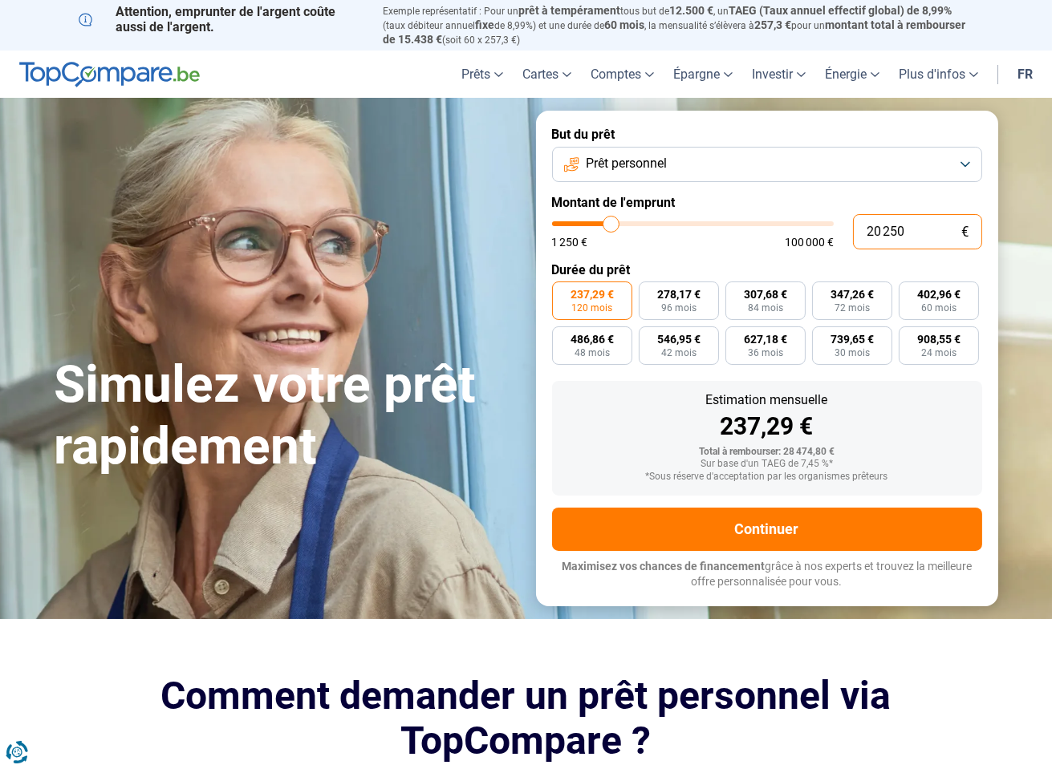
click at [914, 225] on input "20 250" at bounding box center [917, 231] width 129 height 35
type input "200"
type input "1250"
type input "2 000"
type input "2000"
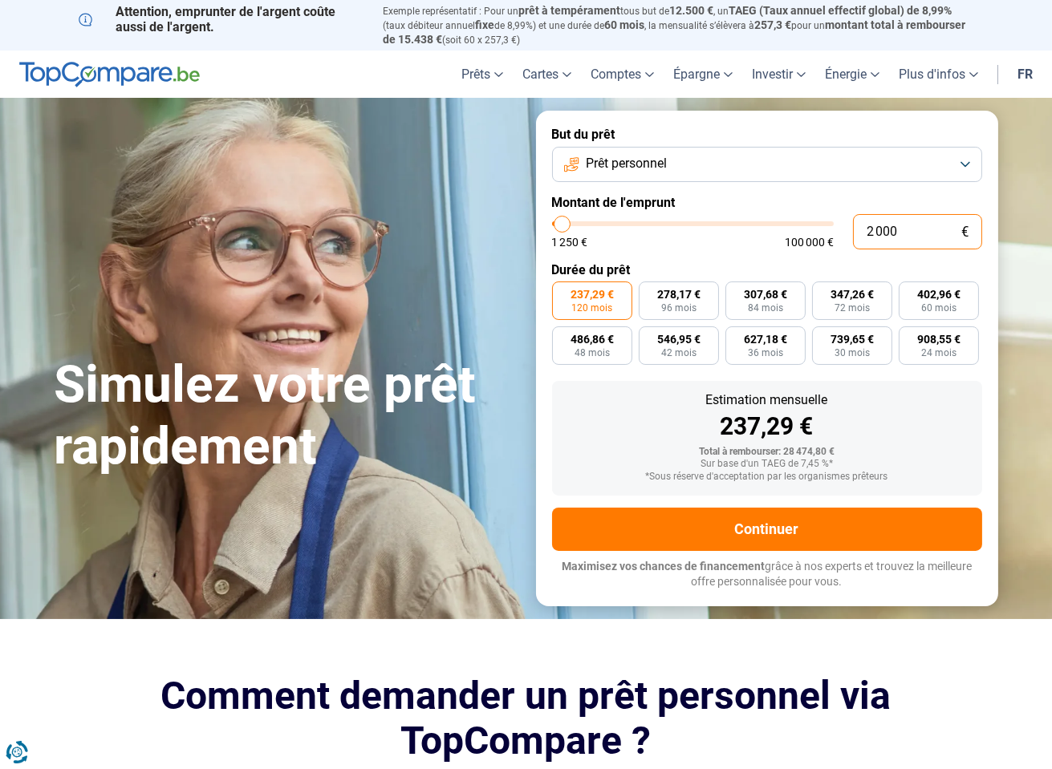
type input "20 000"
type input "20000"
radio input "true"
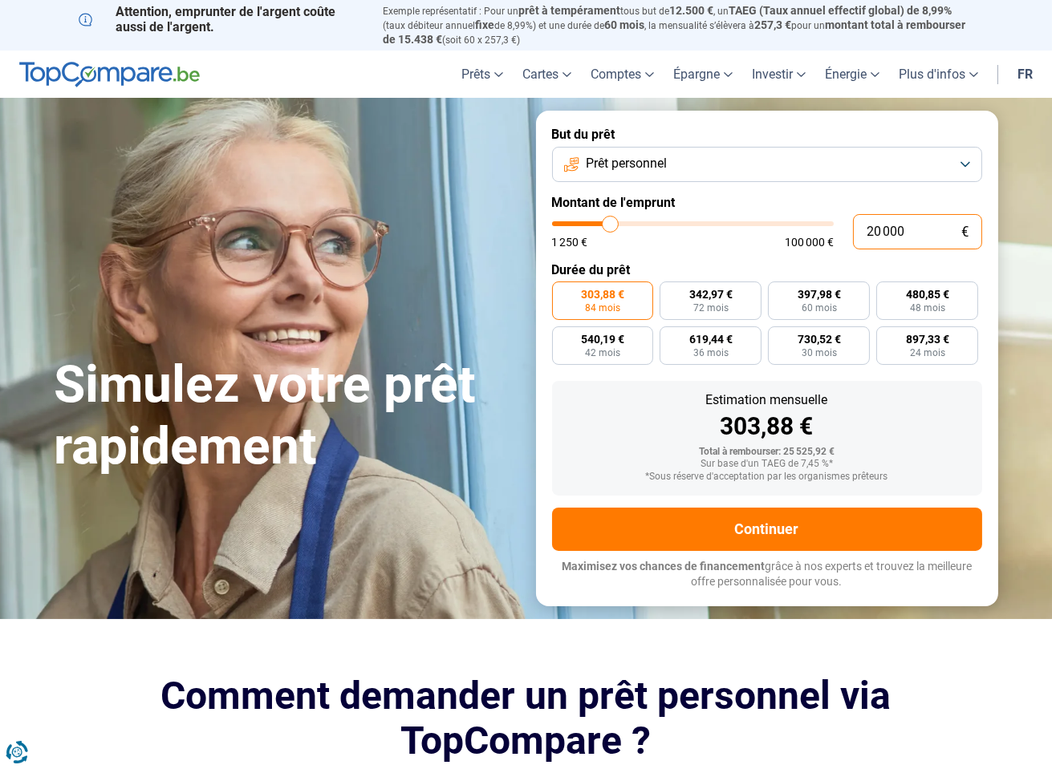
type input "20 000"
click at [638, 371] on form "But du prêt Prêt personnel Montant de l'emprunt 20 000 € 1 250 € 100 000 € Duré…" at bounding box center [767, 358] width 462 height 495
click at [815, 294] on span "397,98 €" at bounding box center [818, 294] width 43 height 11
click at [778, 292] on input "397,98 € 60 mois" at bounding box center [773, 287] width 10 height 10
radio input "true"
